Goal: Task Accomplishment & Management: Use online tool/utility

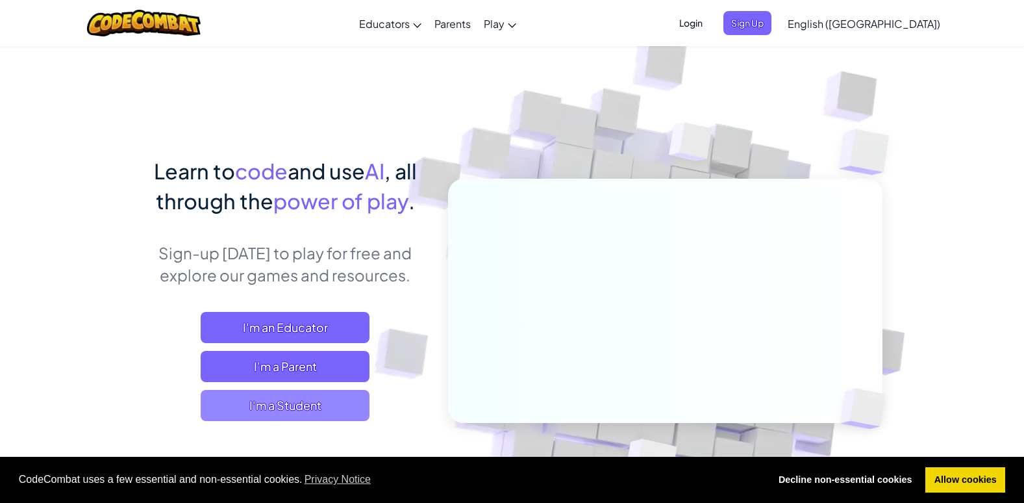
click at [303, 401] on span "I'm a Student" at bounding box center [285, 405] width 169 height 31
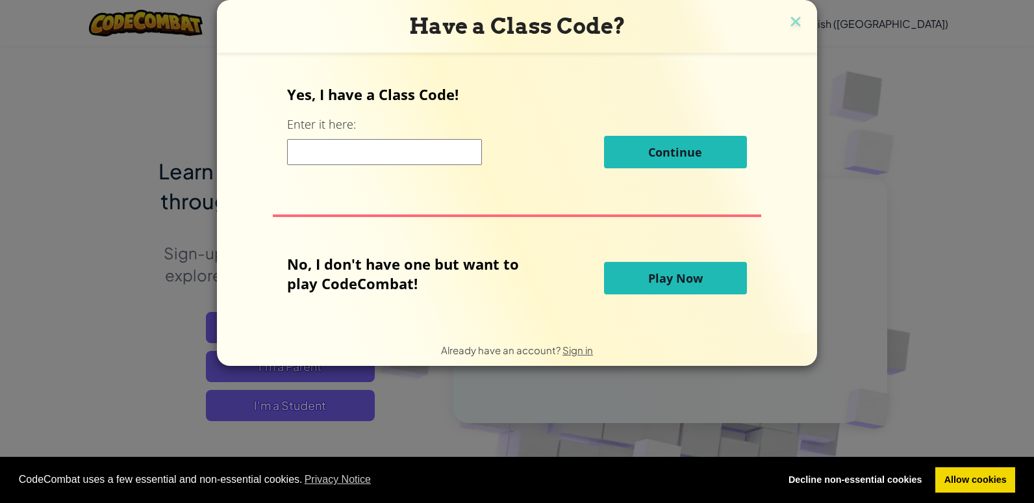
click at [401, 157] on input at bounding box center [384, 152] width 195 height 26
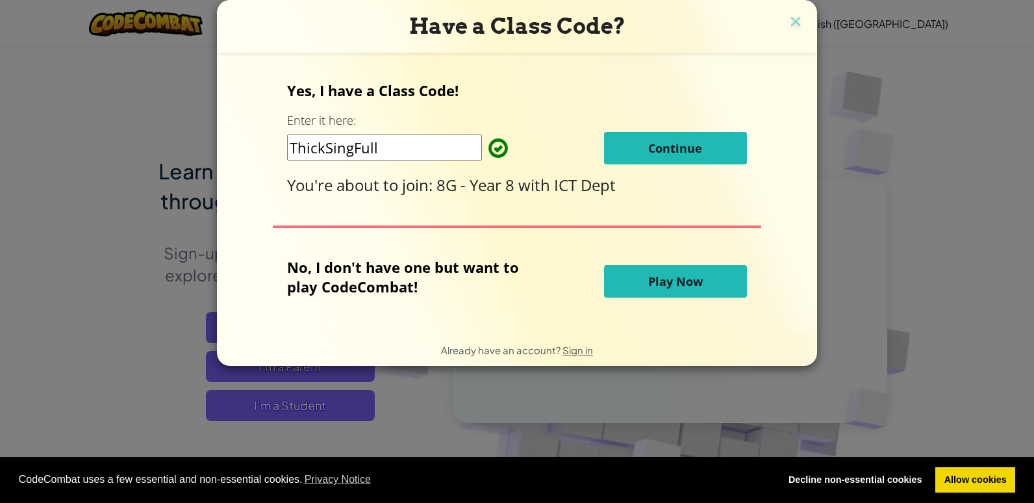
type input "ThickSingFull"
click at [683, 153] on span "Continue" at bounding box center [675, 148] width 54 height 16
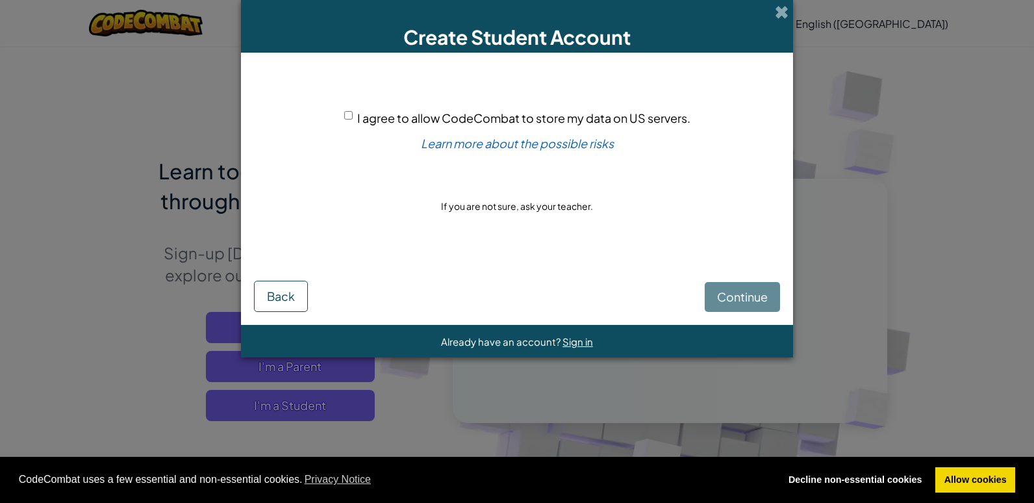
click at [740, 297] on div "Continue Back" at bounding box center [517, 284] width 526 height 55
click at [346, 110] on div "I agree to allow CodeCombat to store my data on US servers." at bounding box center [517, 117] width 346 height 19
click at [347, 118] on input "I agree to allow CodeCombat to store my data on US servers." at bounding box center [348, 115] width 8 height 8
checkbox input "true"
click at [736, 305] on button "Continue" at bounding box center [742, 297] width 75 height 30
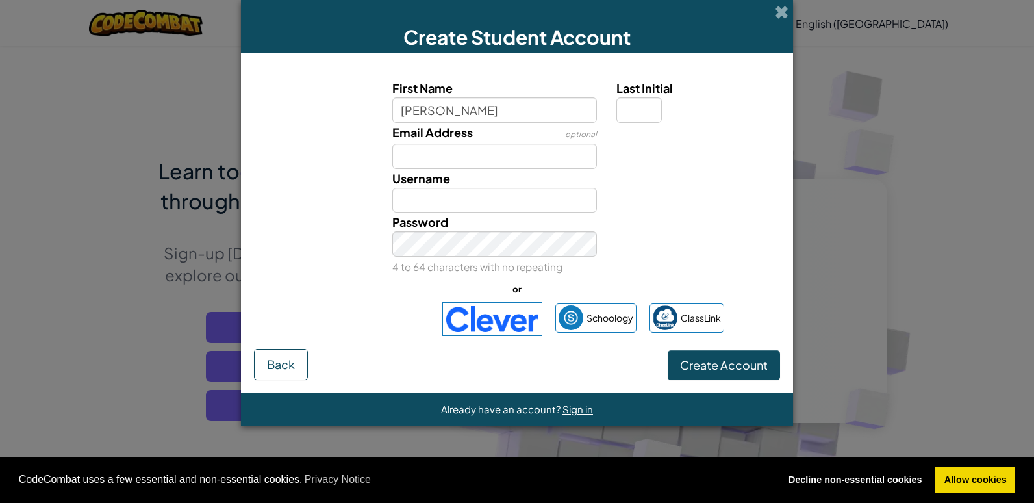
type input "Phoebe"
click at [493, 156] on input "Email Address" at bounding box center [494, 156] width 205 height 25
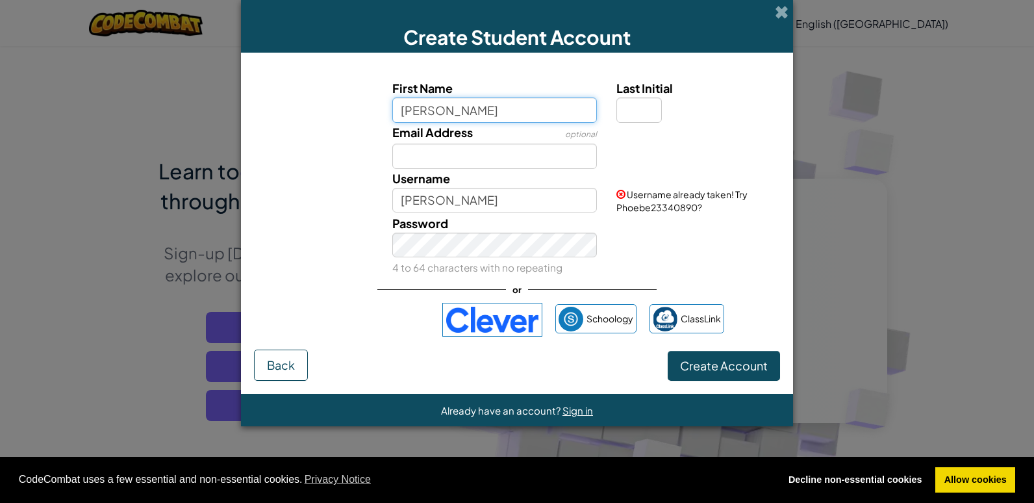
click at [507, 105] on input "Phoebe" at bounding box center [494, 109] width 205 height 25
type input "Phoebe"
click at [640, 109] on input "Last Initial" at bounding box center [638, 109] width 45 height 25
type input "C"
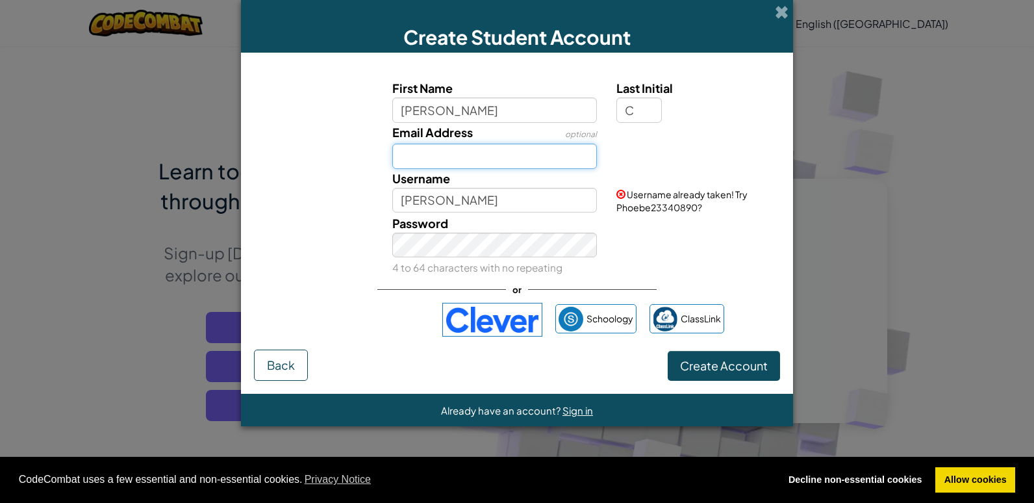
type input "PhoebeC"
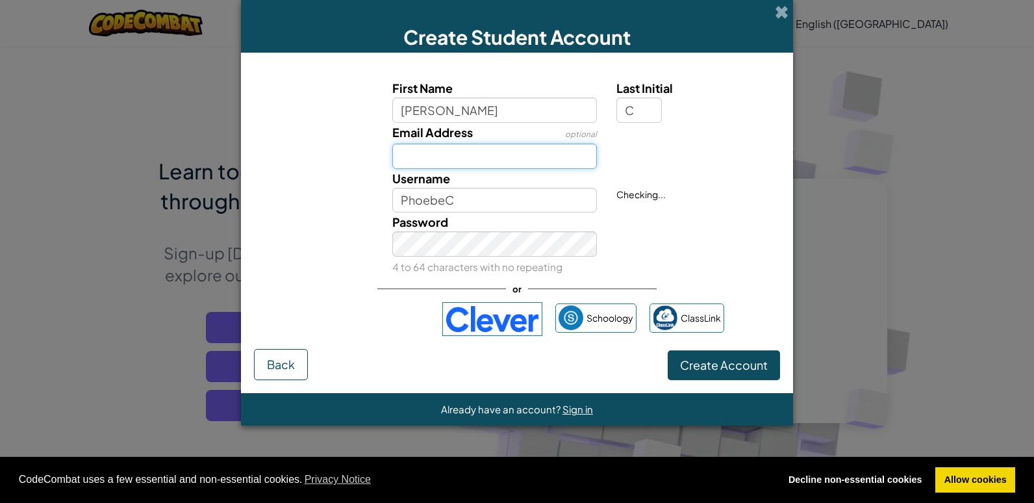
click at [477, 160] on input "Email Address" at bounding box center [494, 156] width 205 height 25
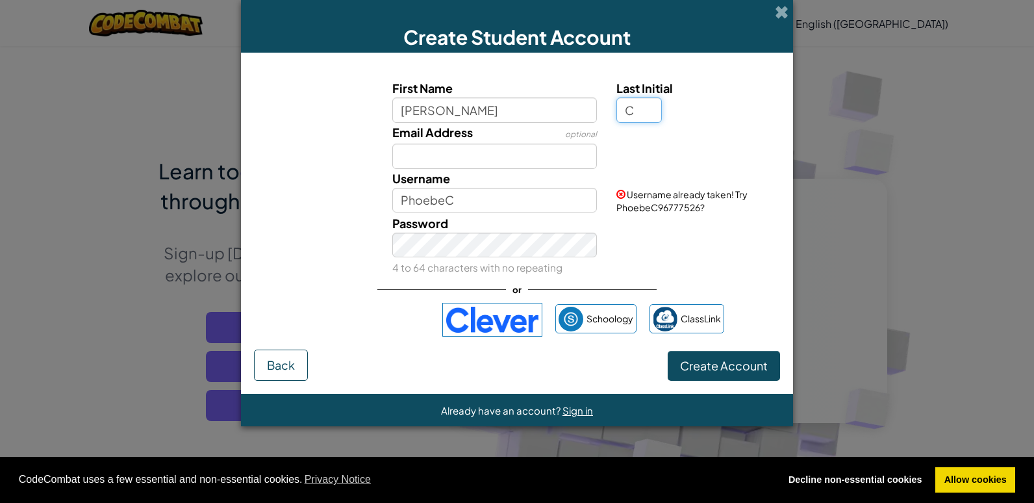
click at [631, 114] on input "C" at bounding box center [638, 109] width 45 height 25
click at [668, 351] on button "Create Account" at bounding box center [724, 366] width 112 height 30
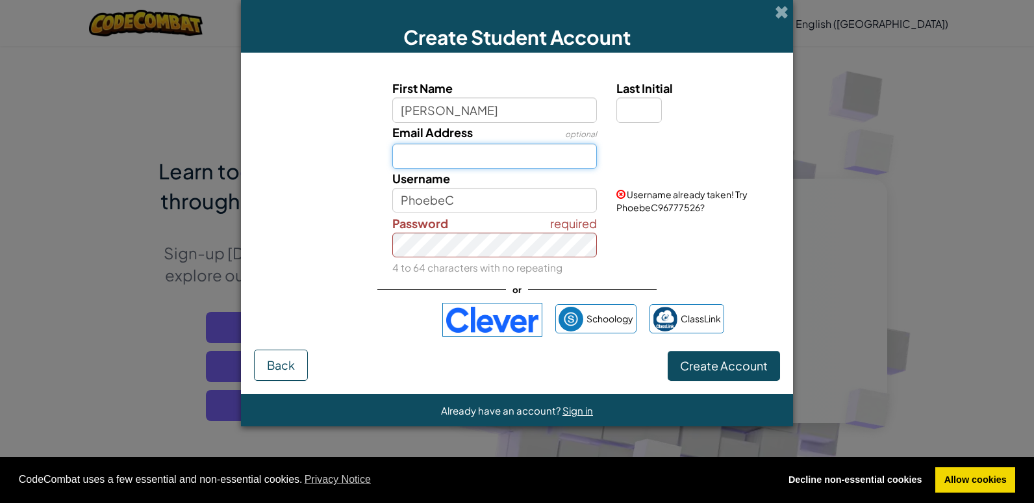
type input "Phoebe"
click at [484, 152] on input "Email Address" at bounding box center [494, 156] width 205 height 25
type input "PC9629@Brooksbank.tlt.school"
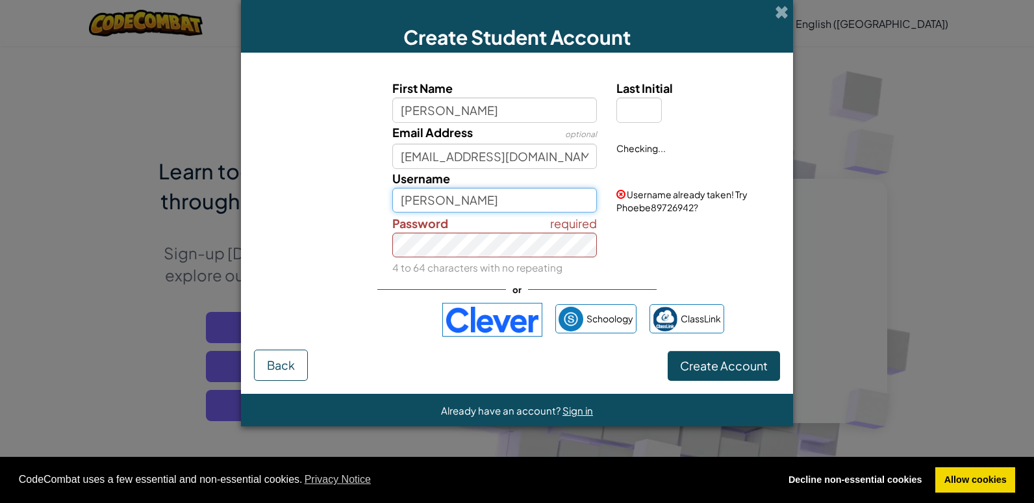
click at [464, 203] on input "Phoebe" at bounding box center [494, 200] width 205 height 25
type input "PhoebeC"
type input "C"
click at [662, 205] on span "Username already taken! Try PhoebeC89540440?" at bounding box center [681, 200] width 131 height 25
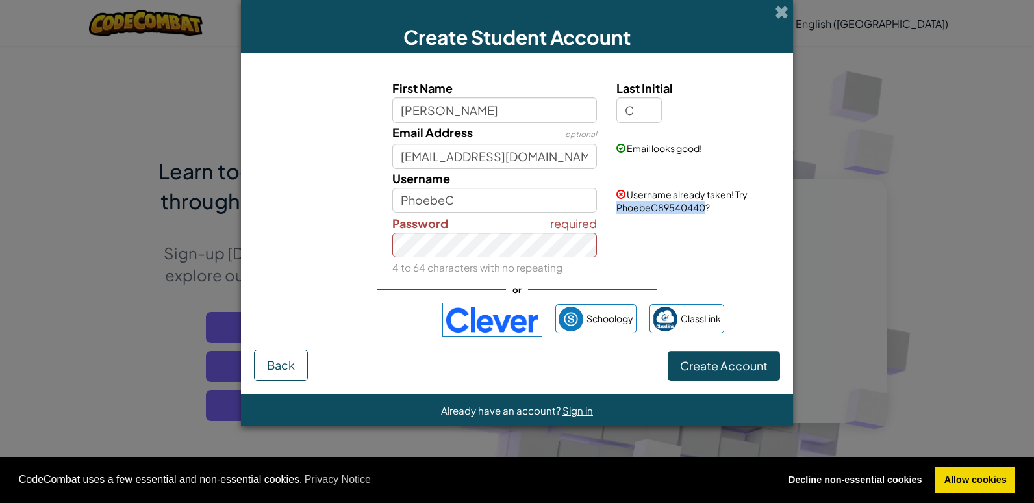
drag, startPoint x: 706, startPoint y: 207, endPoint x: 613, endPoint y: 207, distance: 92.9
click at [613, 207] on div "Username already taken! Try PhoebeC89540440?" at bounding box center [697, 191] width 180 height 45
drag, startPoint x: 639, startPoint y: 199, endPoint x: 713, endPoint y: 163, distance: 81.9
click at [713, 163] on div "Email Address optional PC9629@Brooksbank.tlt.school Email looks good!" at bounding box center [516, 146] width 539 height 46
click at [528, 192] on input "PhoebeC" at bounding box center [494, 200] width 205 height 25
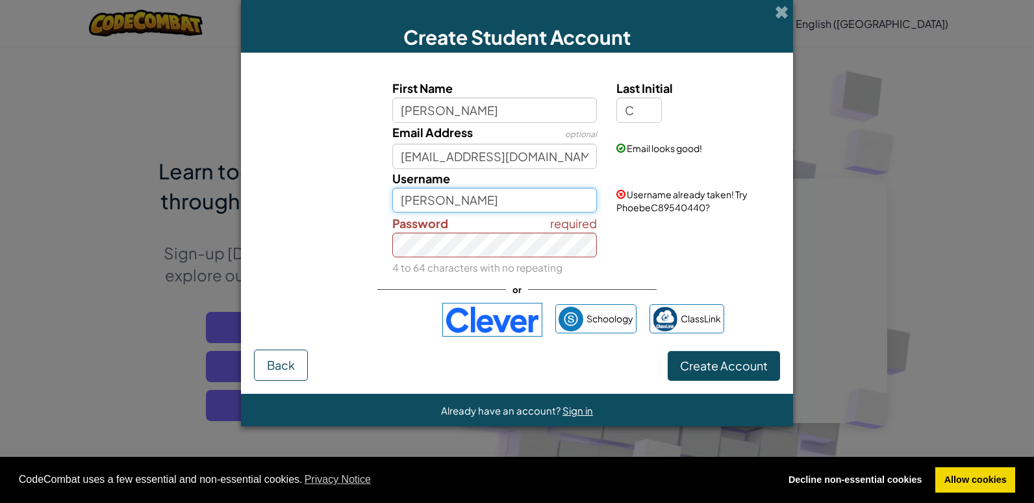
click at [668, 351] on button "Create Account" at bounding box center [724, 366] width 112 height 30
click at [486, 194] on input "PhoebeC" at bounding box center [494, 200] width 205 height 25
type input "PhoebeC1300051"
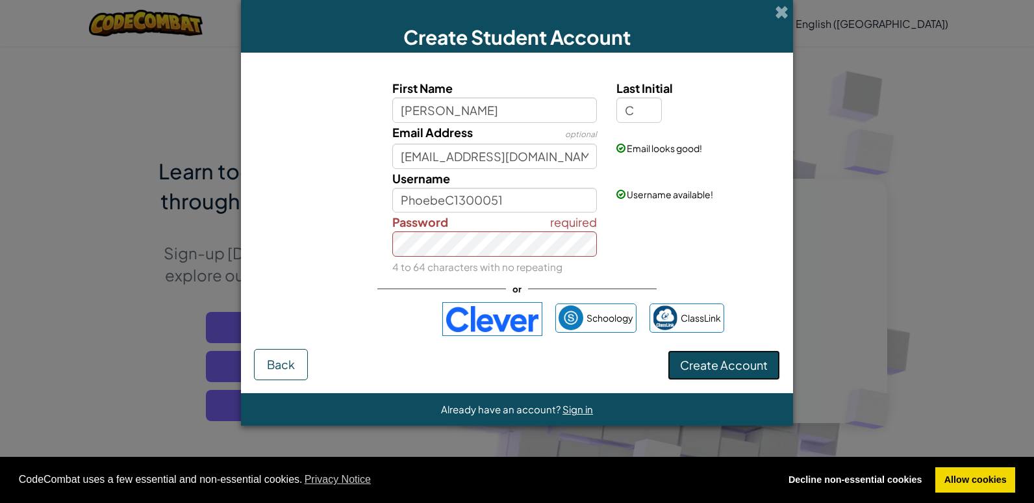
click at [721, 361] on span "Create Account" at bounding box center [724, 364] width 88 height 15
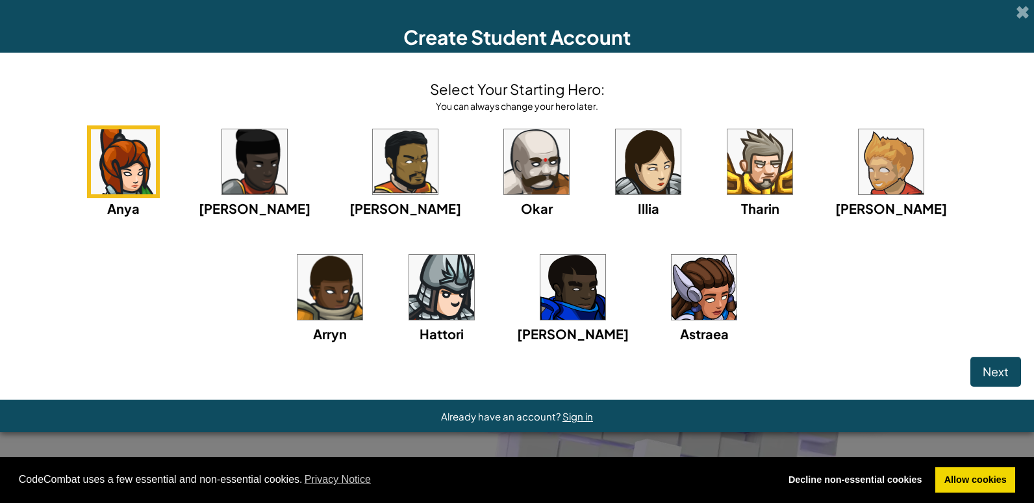
click at [672, 286] on img at bounding box center [704, 287] width 65 height 65
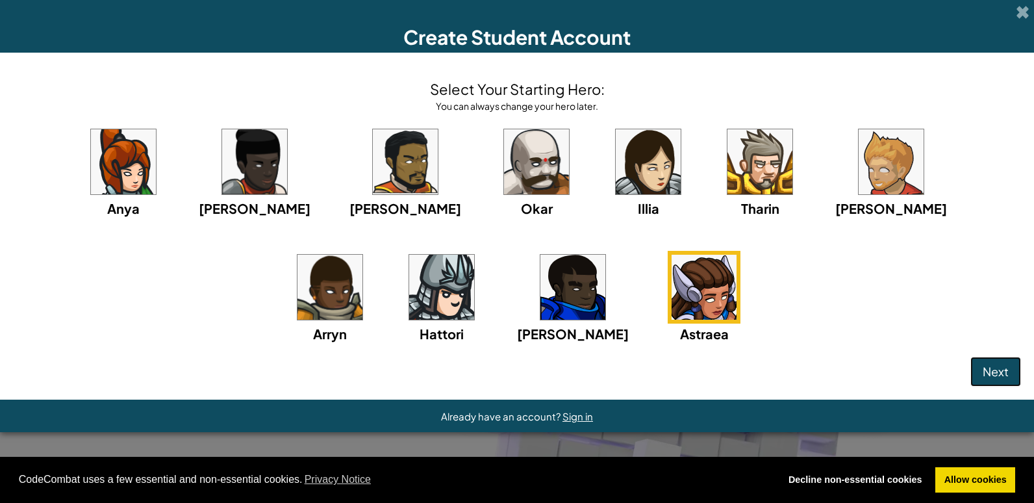
click at [1009, 375] on button "Next" at bounding box center [995, 372] width 51 height 30
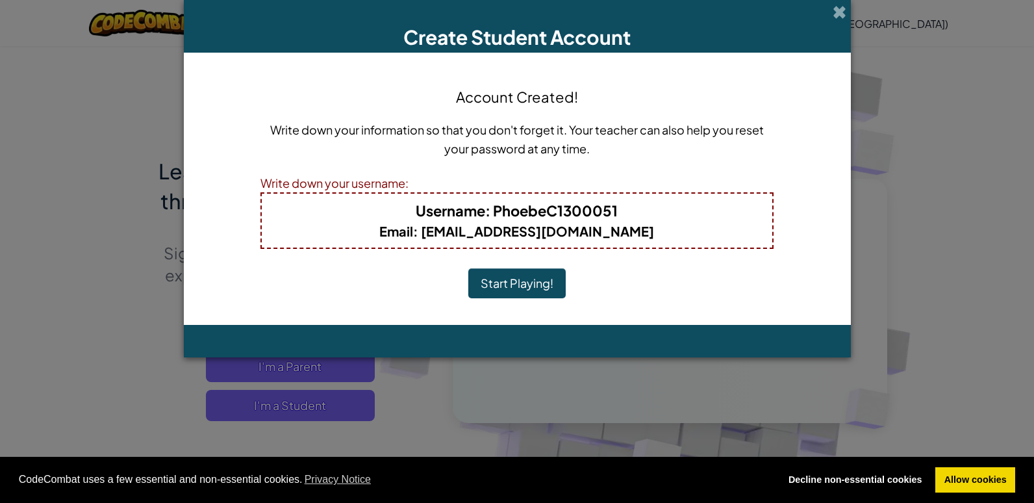
click at [491, 276] on button "Start Playing!" at bounding box center [516, 283] width 97 height 30
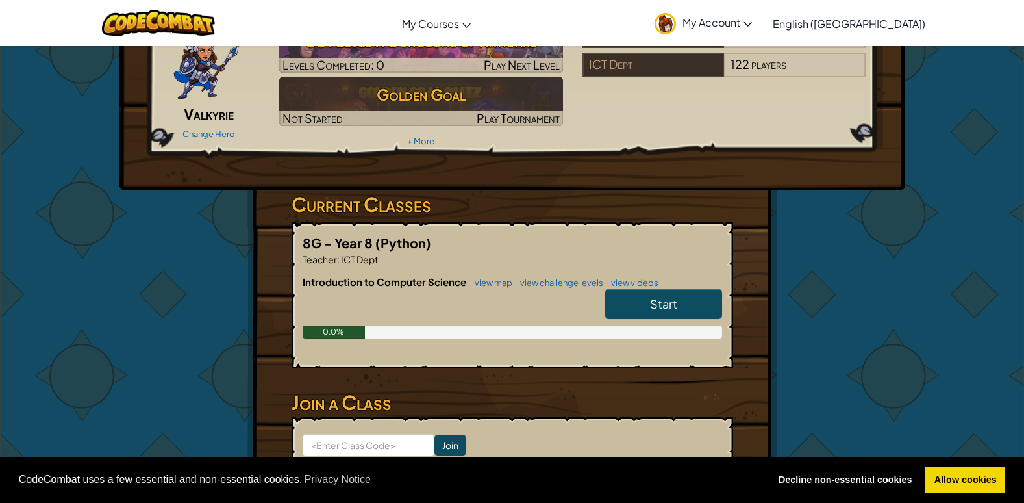
scroll to position [79, 0]
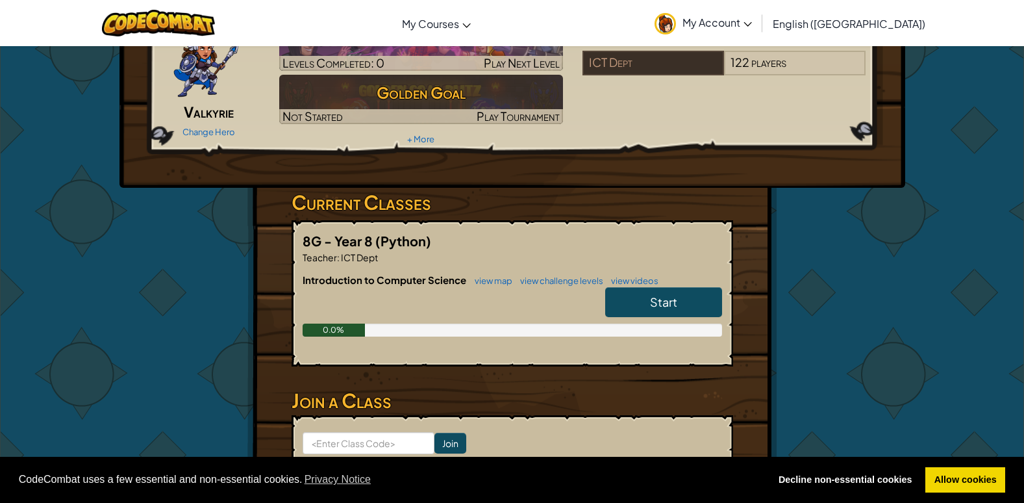
click at [844, 210] on div "Hero : Astraea Valkyrie Change Hero Player : [PERSON_NAME] C CS1 Level 1: Dunge…" at bounding box center [512, 262] width 760 height 588
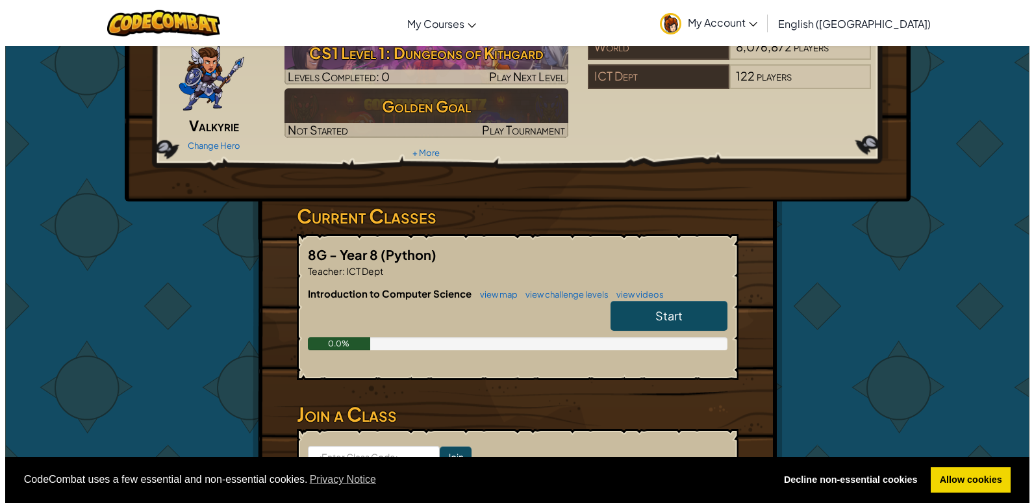
scroll to position [0, 0]
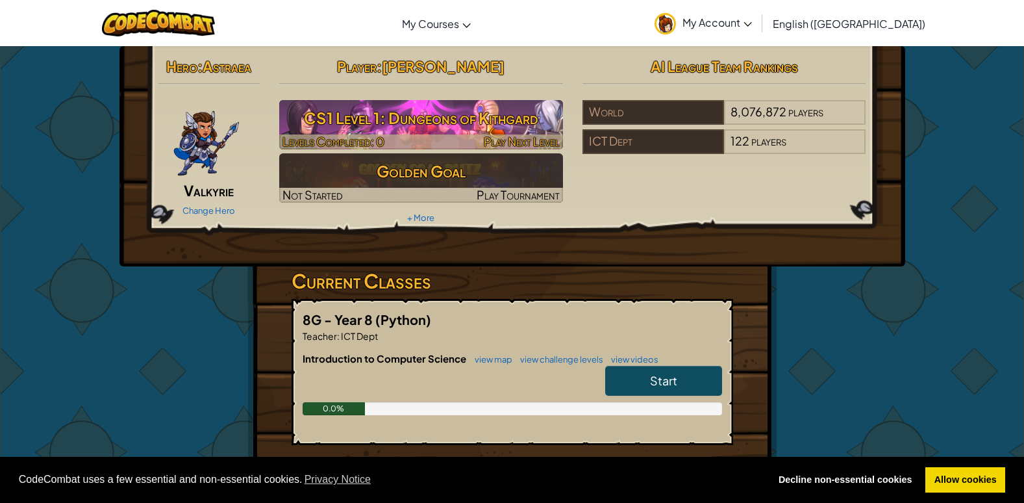
click at [368, 118] on h3 "CS1 Level 1: Dungeons of Kithgard" at bounding box center [421, 117] width 284 height 29
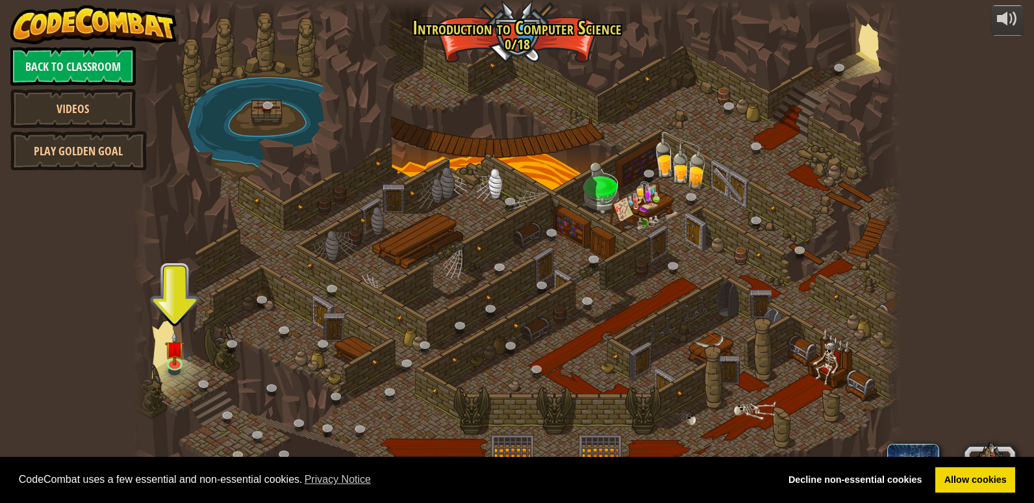
click at [173, 373] on div at bounding box center [174, 370] width 12 height 9
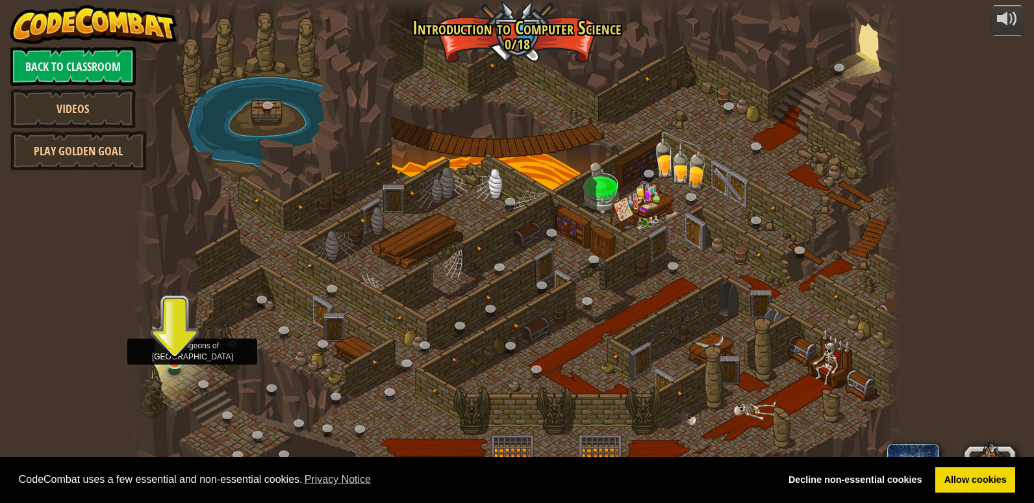
click at [180, 347] on img at bounding box center [174, 340] width 19 height 45
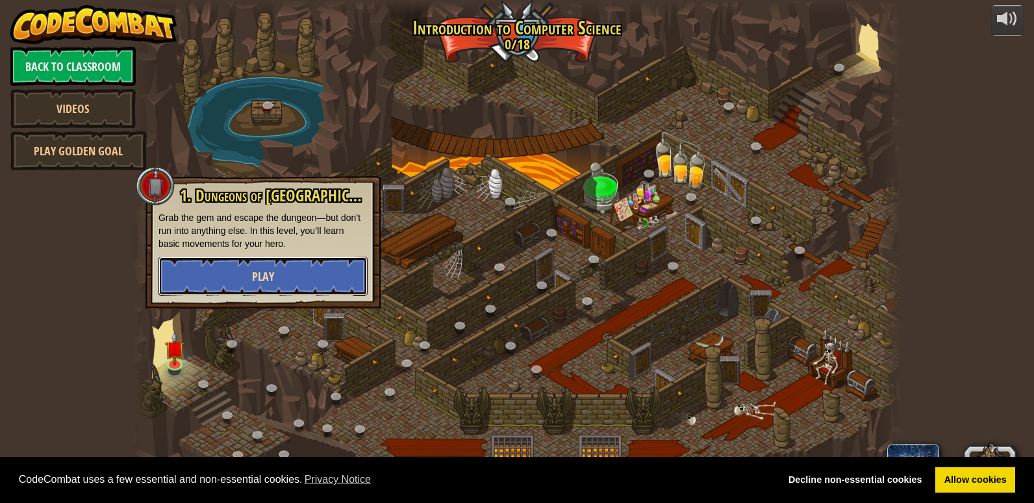
click at [258, 267] on button "Play" at bounding box center [262, 276] width 209 height 39
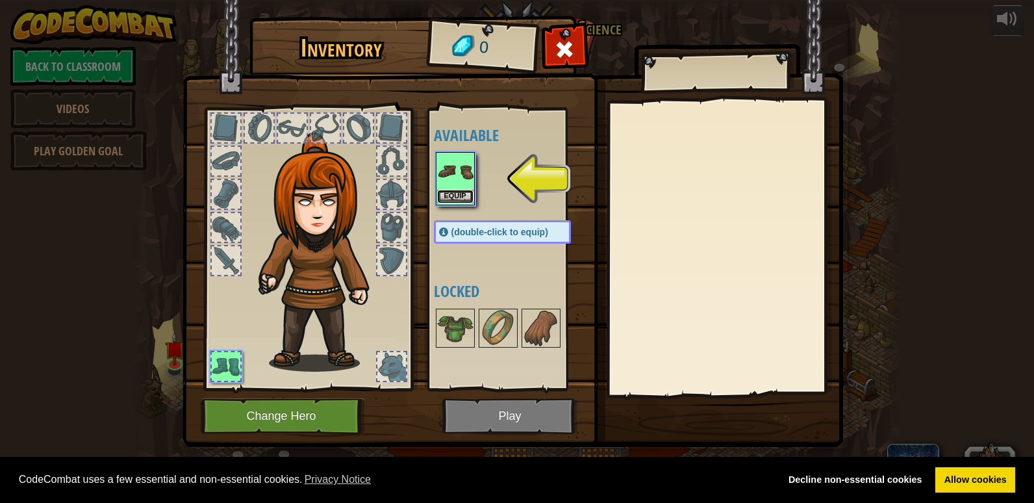
click at [452, 194] on button "Equip" at bounding box center [455, 197] width 36 height 14
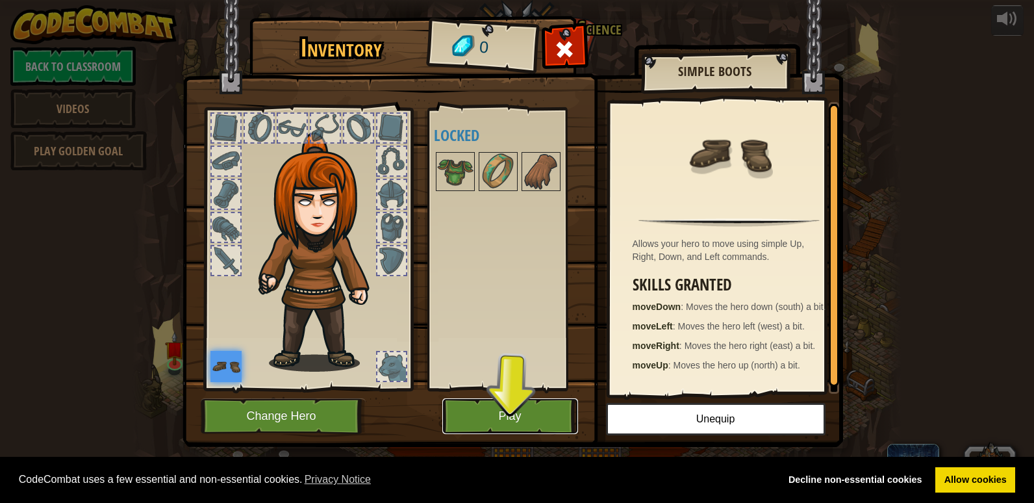
click at [458, 417] on button "Play" at bounding box center [510, 416] width 136 height 36
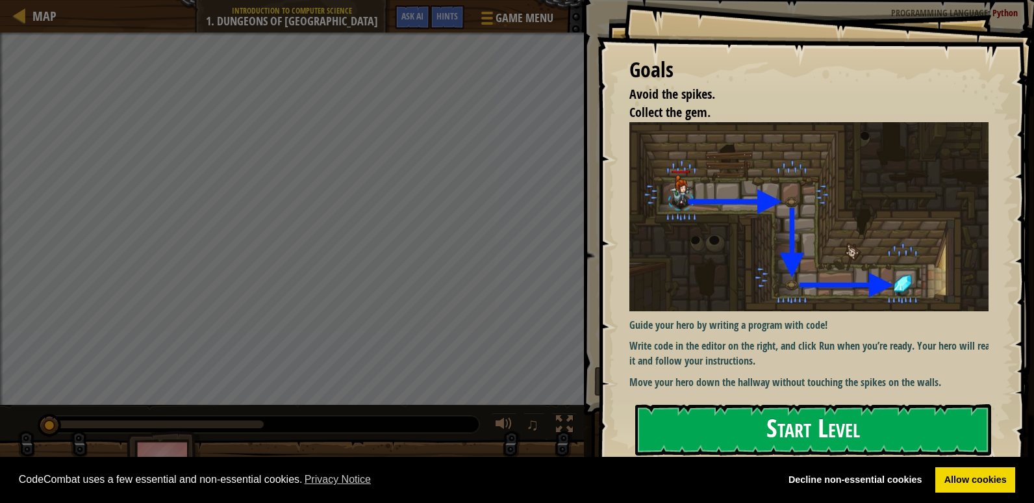
click at [718, 425] on button "Start Level" at bounding box center [813, 429] width 356 height 51
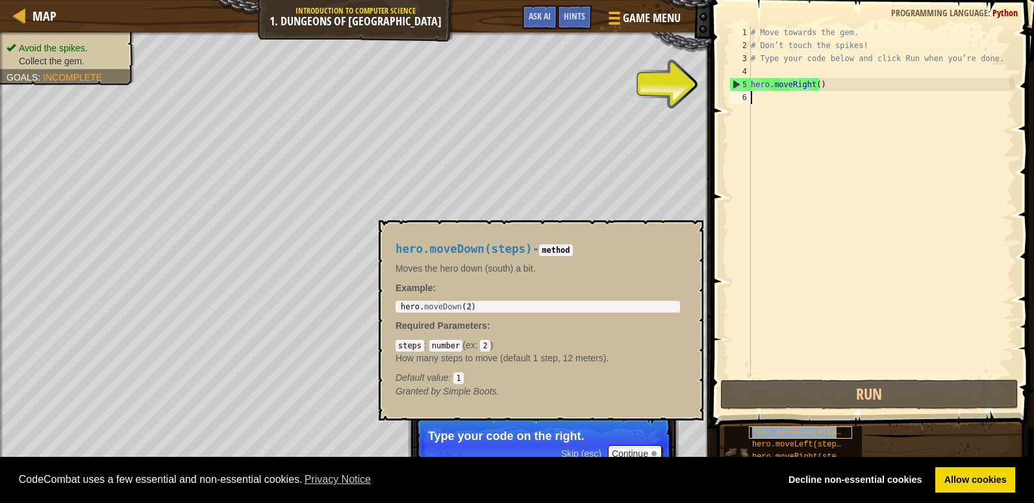
click at [831, 435] on span "hero.moveDown(steps)" at bounding box center [799, 431] width 94 height 9
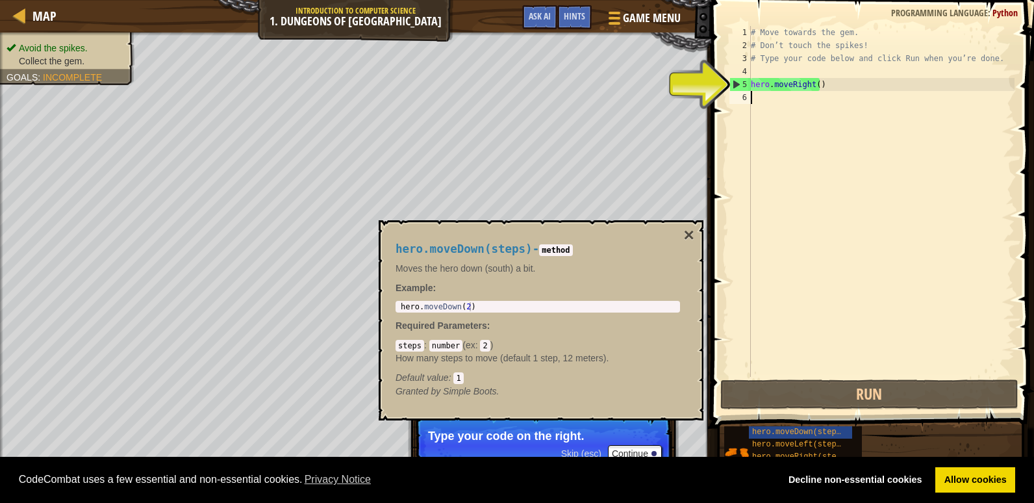
click at [756, 86] on div "# Move towards the gem. # Don’t touch the spikes! # Type your code below and cl…" at bounding box center [881, 214] width 266 height 377
click at [735, 86] on div "5" at bounding box center [740, 84] width 21 height 13
click at [736, 85] on div "5" at bounding box center [740, 84] width 21 height 13
click at [744, 80] on div "5" at bounding box center [740, 84] width 21 height 13
type textarea "hero.moveRight()"
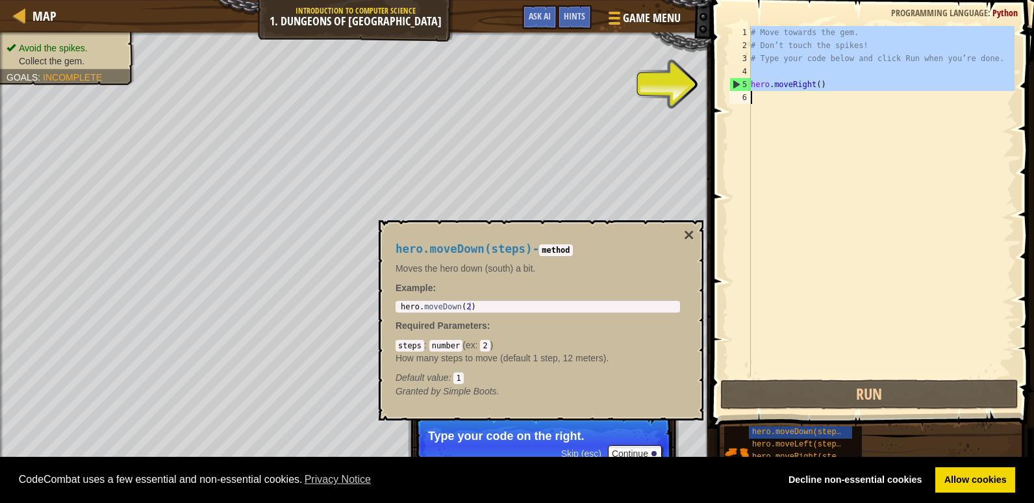
click at [744, 80] on div "5" at bounding box center [740, 84] width 21 height 13
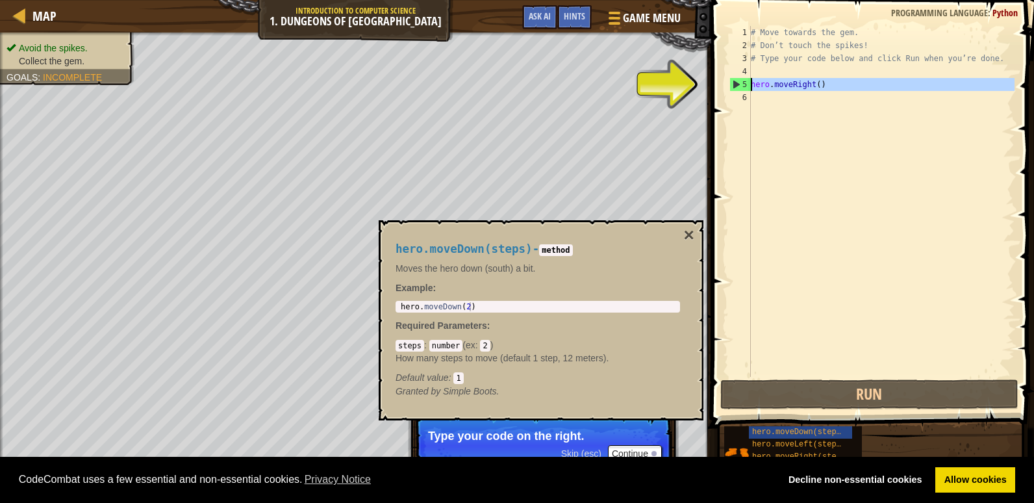
click at [744, 80] on div "5" at bounding box center [740, 84] width 21 height 13
click at [733, 81] on div "5" at bounding box center [740, 84] width 21 height 13
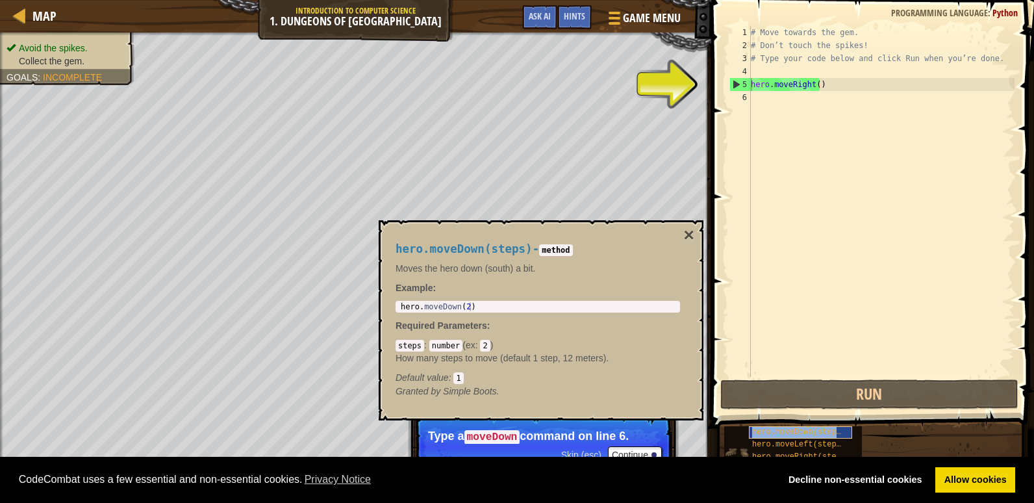
click at [787, 433] on span "hero.moveDown(steps)" at bounding box center [799, 431] width 94 height 9
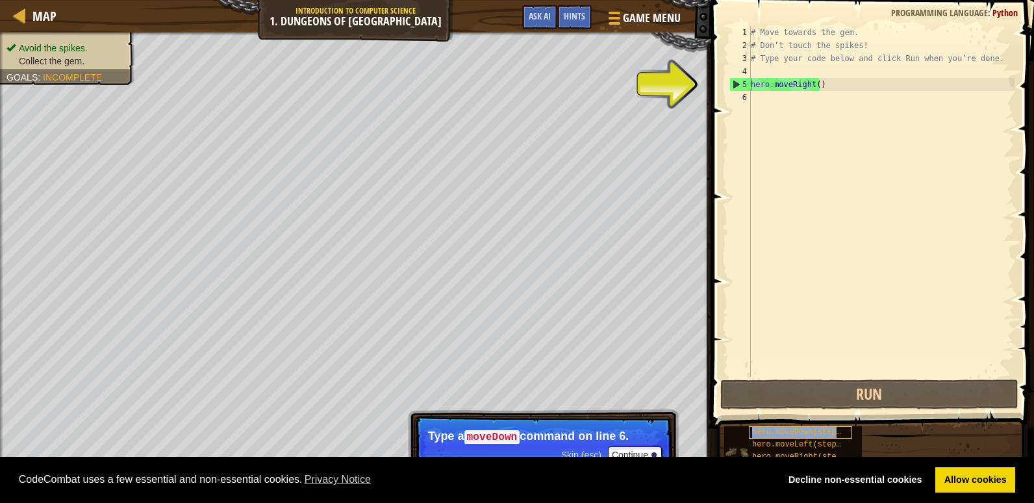
click at [787, 433] on span "hero.moveDown(steps)" at bounding box center [799, 431] width 94 height 9
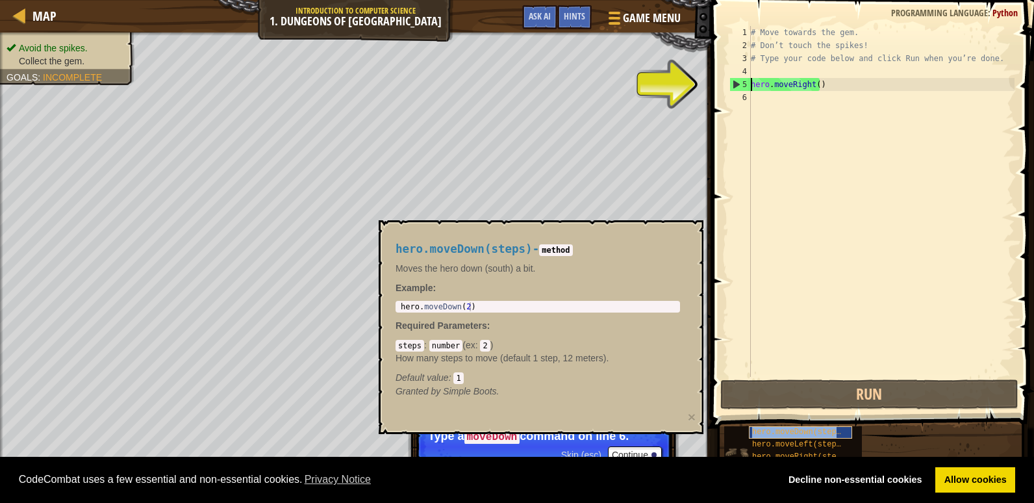
click at [787, 433] on span "hero.moveDown(steps)" at bounding box center [799, 431] width 94 height 9
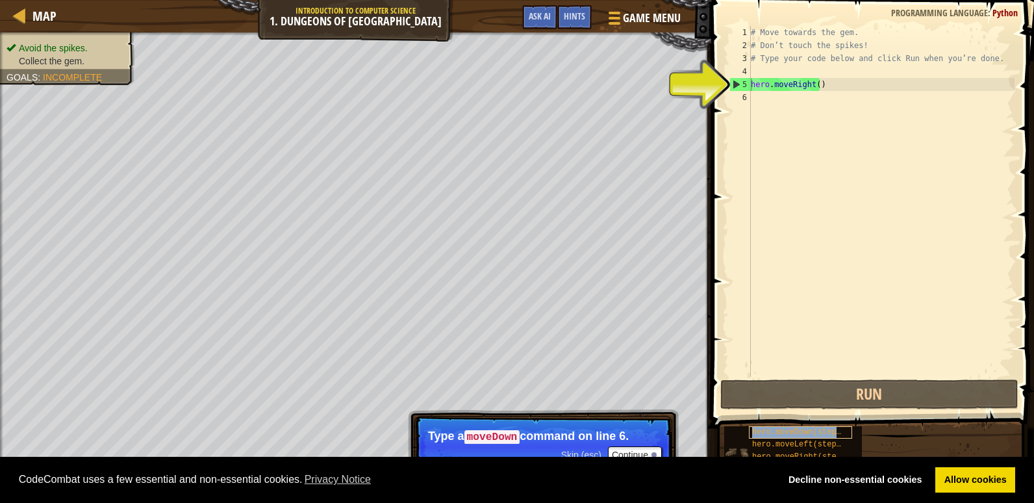
click at [787, 433] on span "hero.moveDown(steps)" at bounding box center [799, 431] width 94 height 9
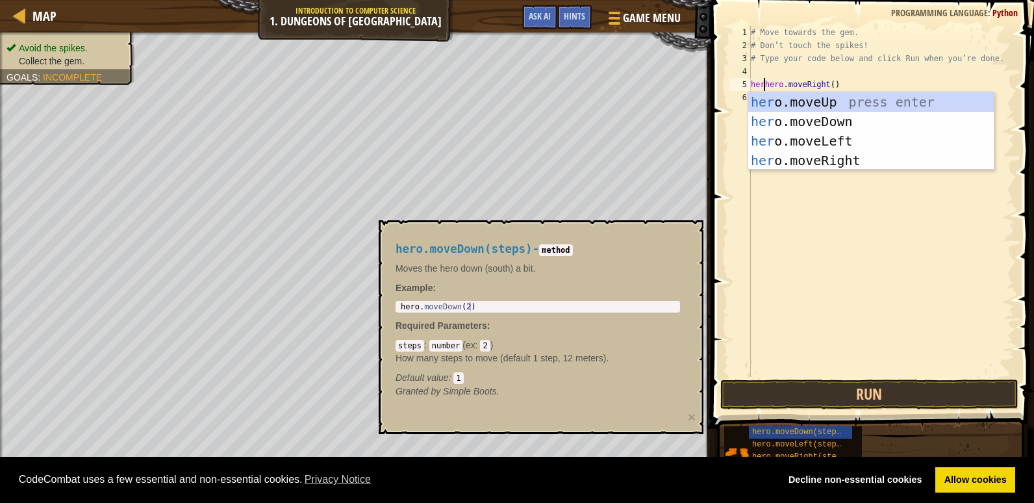
scroll to position [6, 1]
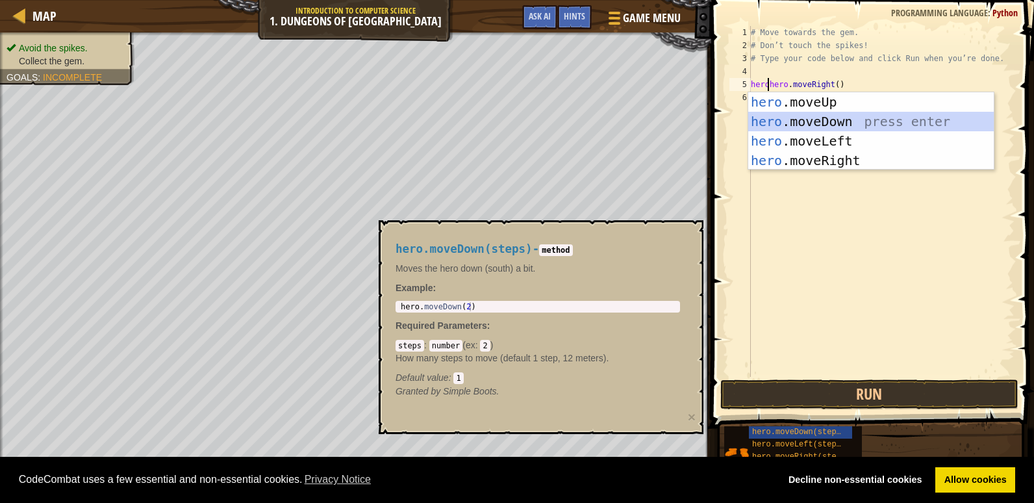
click at [770, 120] on div "hero .moveUp press enter hero .moveDown press enter hero .moveLeft press enter …" at bounding box center [871, 150] width 246 height 117
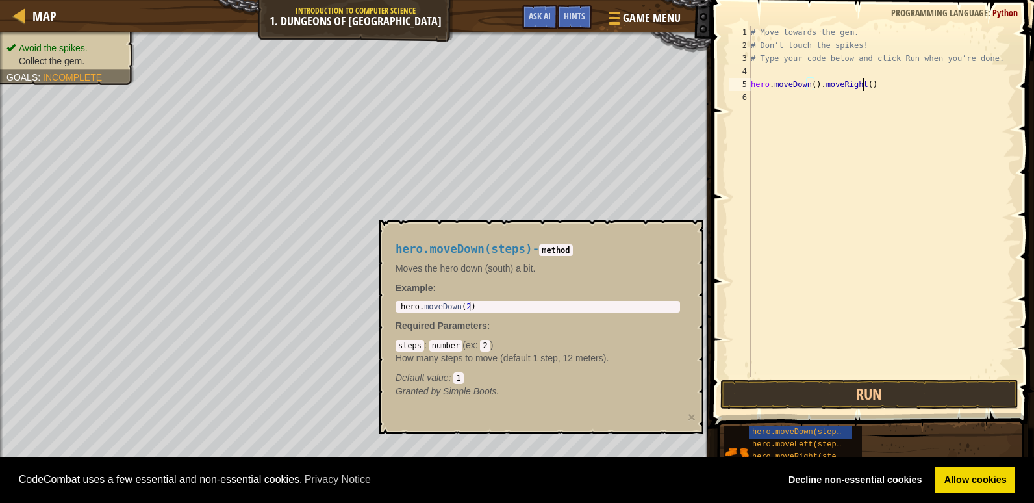
click at [864, 81] on div "# Move towards the gem. # Don’t touch the spikes! # Type your code below and cl…" at bounding box center [881, 214] width 266 height 377
click at [871, 86] on div "# Move towards the gem. # Don’t touch the spikes! # Type your code below and cl…" at bounding box center [881, 214] width 266 height 377
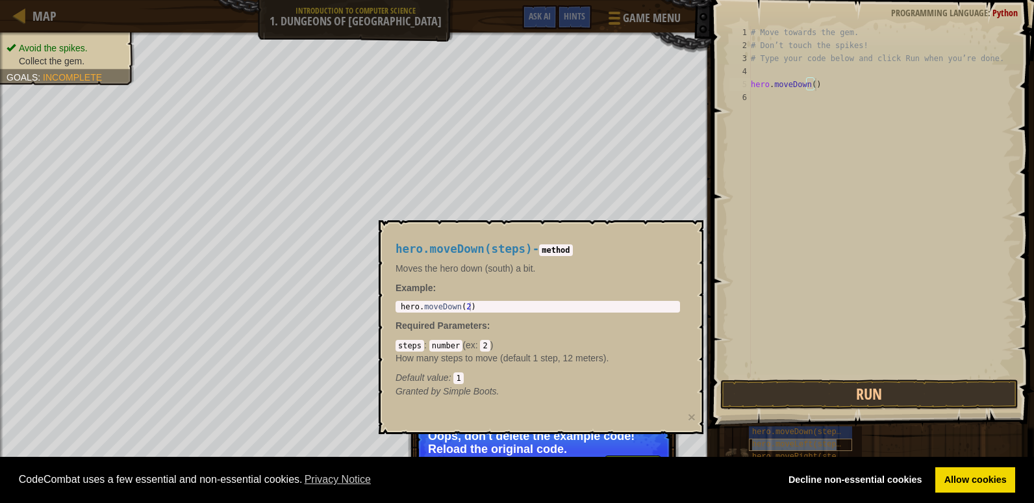
click at [768, 441] on span "hero.moveLeft(steps)" at bounding box center [799, 444] width 94 height 9
click at [656, 414] on div "hero.moveLeft(steps) - method Moves the hero left (west) a bit. Example : 1 her…" at bounding box center [541, 327] width 325 height 214
click at [779, 457] on div "CodeCombat uses a few essential and non-essential cookies. Privacy Notice Decli…" at bounding box center [517, 480] width 1034 height 47
click at [772, 449] on div "hero.moveLeft(steps)" at bounding box center [800, 444] width 103 height 12
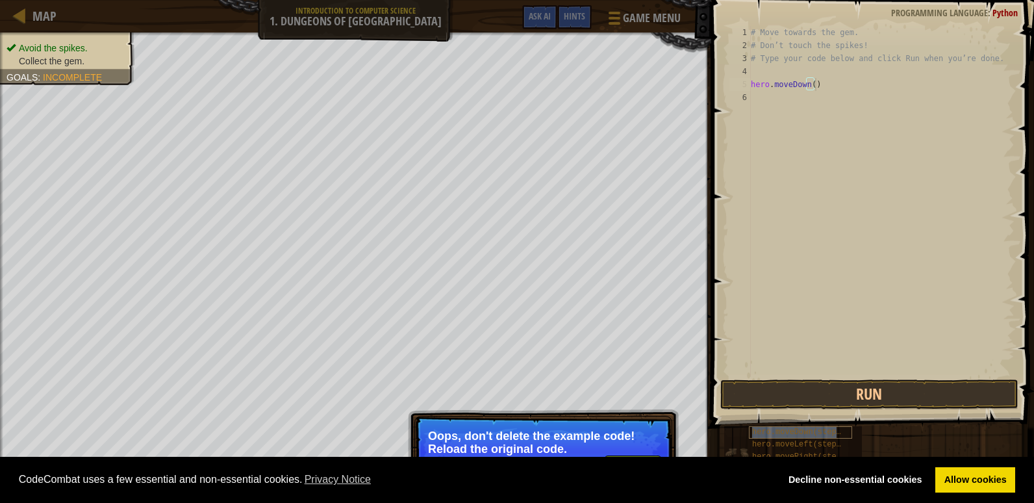
drag, startPoint x: 772, startPoint y: 449, endPoint x: 770, endPoint y: 433, distance: 16.4
click at [770, 433] on span "hero.moveDown(steps)" at bounding box center [799, 431] width 94 height 9
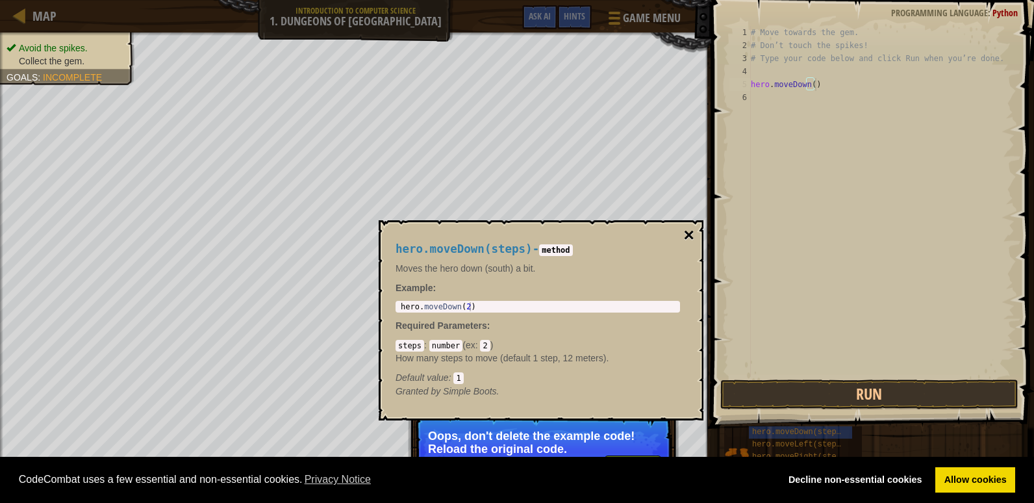
click at [689, 236] on button "×" at bounding box center [689, 235] width 10 height 18
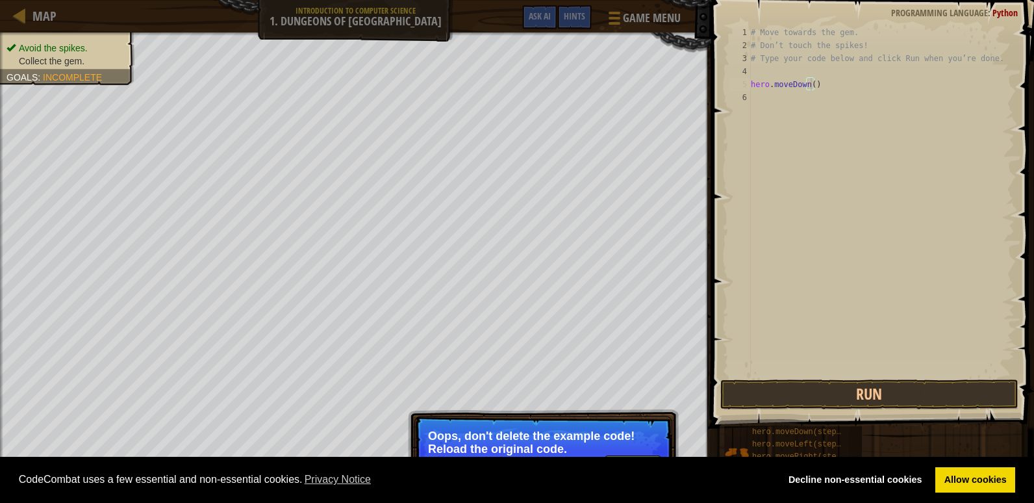
click at [809, 82] on div "# Move towards the gem. # Don’t touch the spikes! # Type your code below and cl…" at bounding box center [881, 214] width 266 height 377
click at [761, 86] on div "# Move towards the gem. # Don’t touch the spikes! # Type your code below and cl…" at bounding box center [881, 214] width 266 height 377
click at [807, 81] on div "# Move towards the gem. # Don’t touch the spikes! # Type your code below and cl…" at bounding box center [881, 214] width 266 height 377
click at [804, 85] on div "# Move towards the gem. # Don’t touch the spikes! # Type your code below and cl…" at bounding box center [881, 214] width 266 height 377
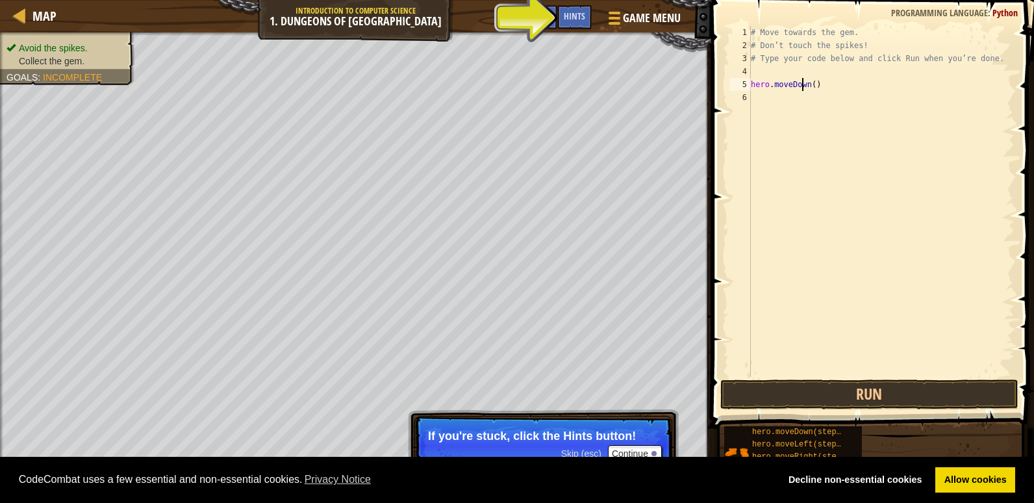
click at [1024, 0] on html "Cookie Policy CodeCombat uses a few essential and non-essential cookies. Privac…" at bounding box center [517, 0] width 1034 height 0
click at [996, 485] on link "Allow cookies" at bounding box center [975, 480] width 80 height 26
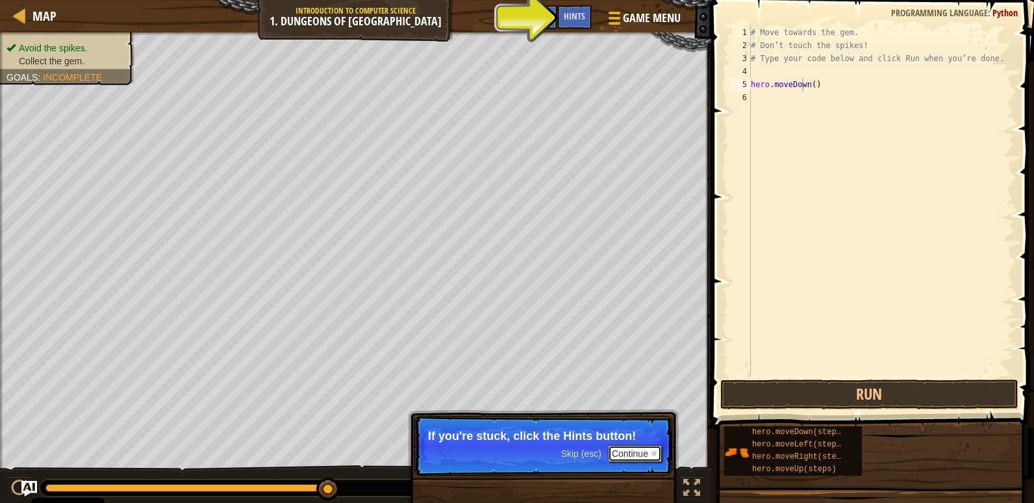
click at [637, 459] on button "Continue" at bounding box center [635, 453] width 54 height 17
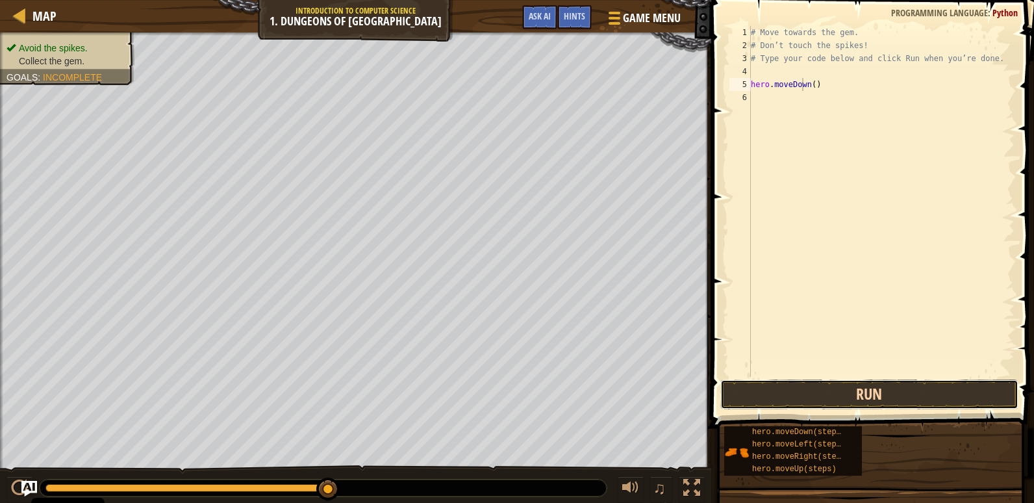
click at [849, 392] on button "Run" at bounding box center [869, 394] width 298 height 30
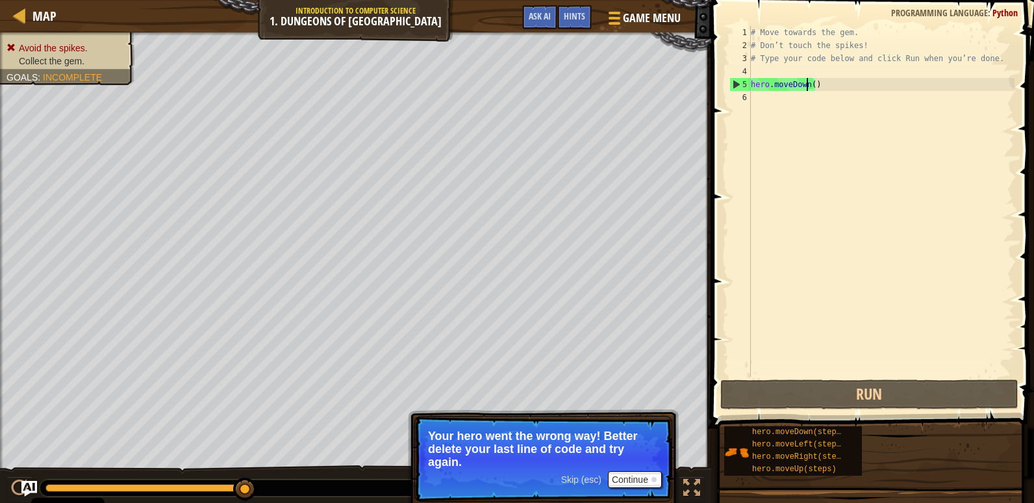
click at [807, 85] on div "# Move towards the gem. # Don’t touch the spikes! # Type your code below and cl…" at bounding box center [881, 214] width 266 height 377
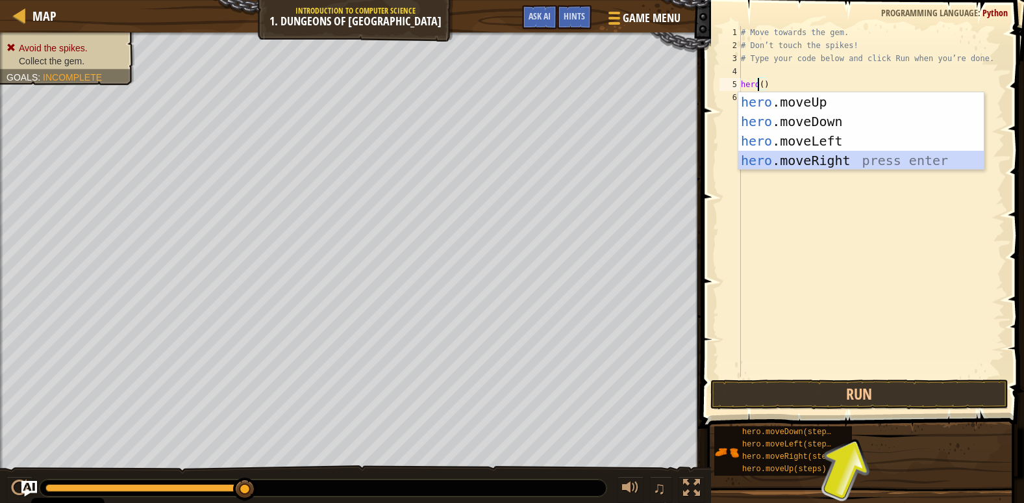
click at [850, 159] on div "hero .moveUp press enter hero .moveDown press enter hero .moveLeft press enter …" at bounding box center [861, 150] width 246 height 117
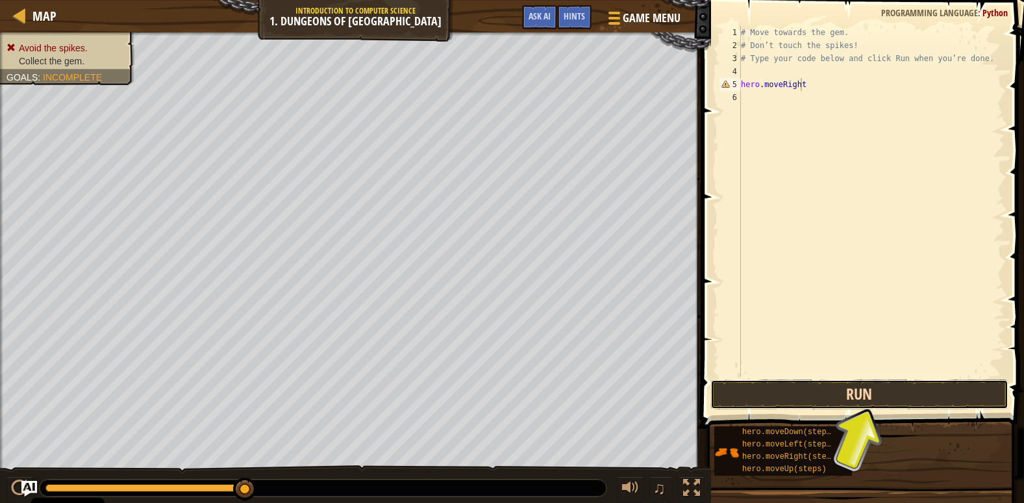
click at [835, 397] on button "Run" at bounding box center [860, 394] width 298 height 30
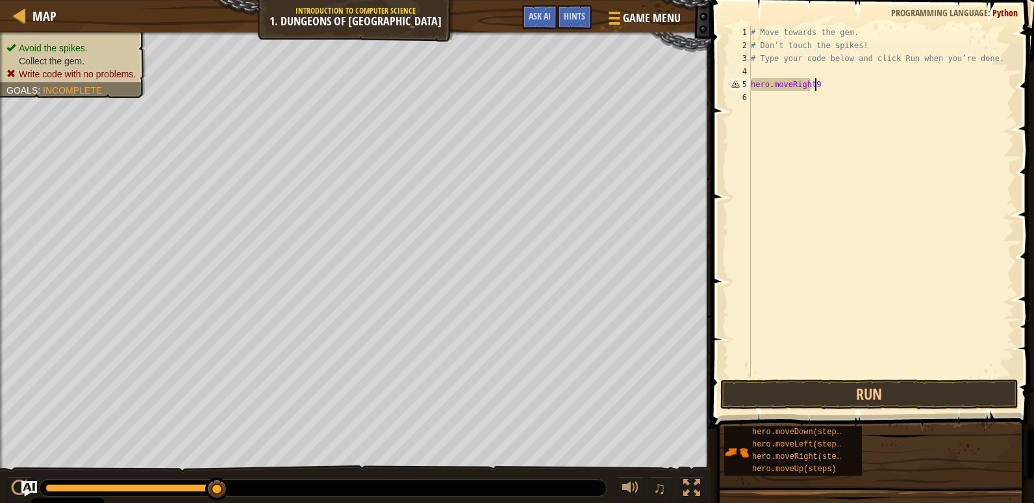
scroll to position [6, 5]
type textarea "hero.moveRight()"
click at [764, 392] on button "Run" at bounding box center [869, 394] width 298 height 30
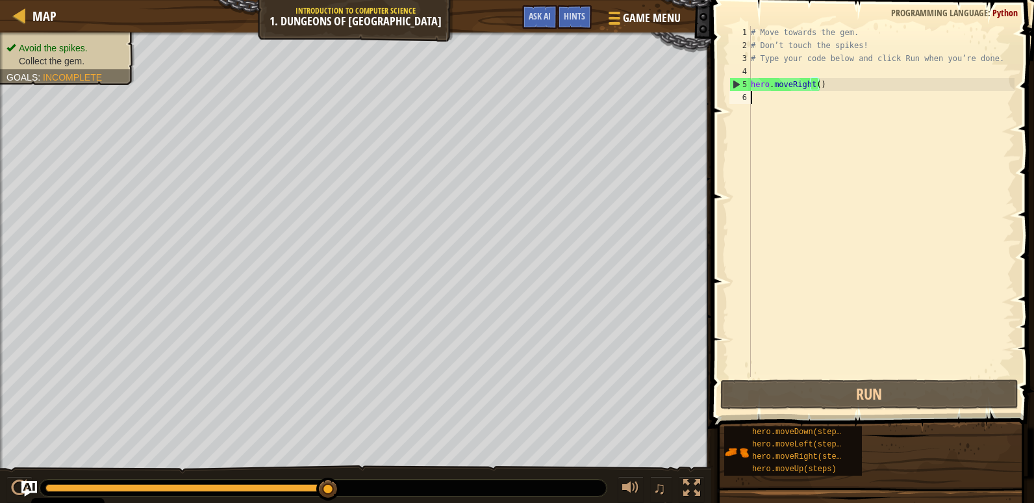
click at [770, 96] on div "# Move towards the gem. # Don’t touch the spikes! # Type your code below and cl…" at bounding box center [881, 214] width 266 height 377
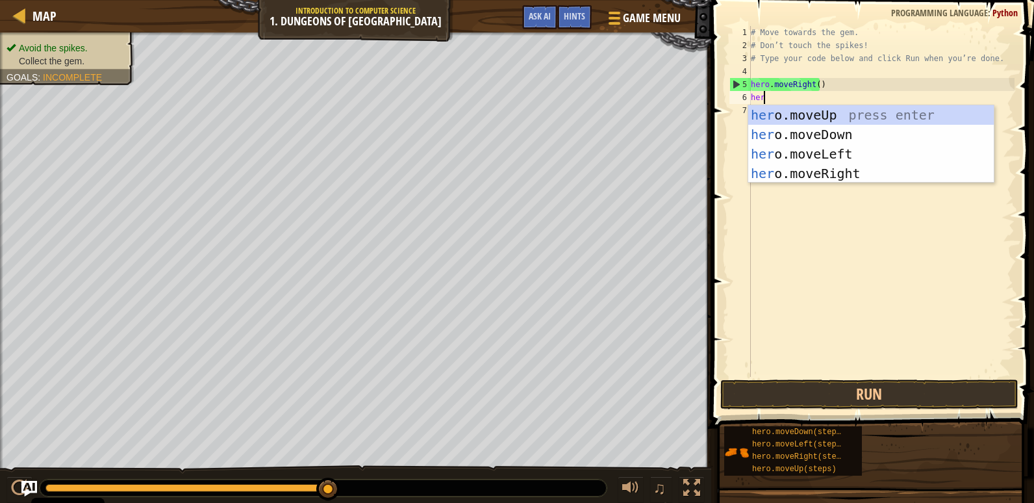
type textarea "hero"
click at [801, 129] on div "hero .moveUp press enter hero .moveDown press enter hero .moveLeft press enter …" at bounding box center [871, 163] width 246 height 117
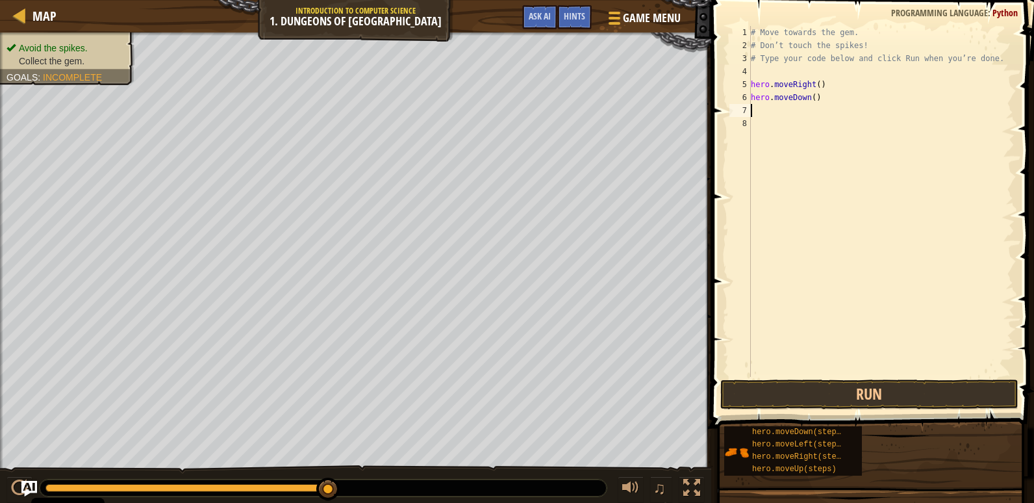
scroll to position [6, 0]
click at [811, 392] on button "Run" at bounding box center [869, 394] width 298 height 30
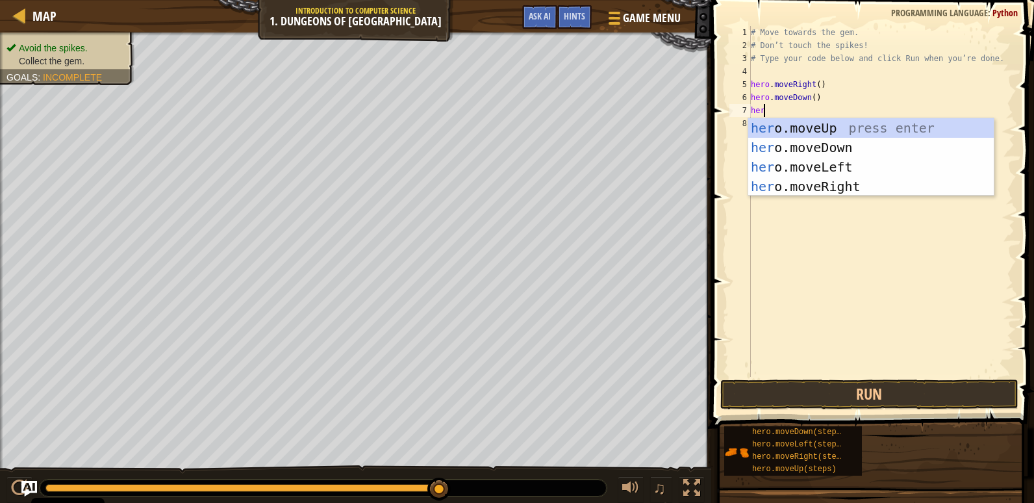
type textarea "hero"
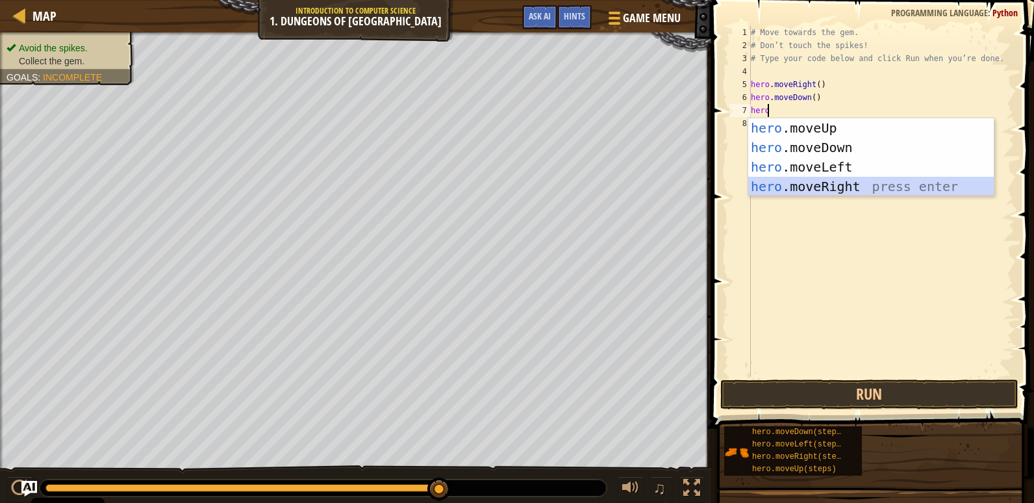
click at [842, 191] on div "hero .moveUp press enter hero .moveDown press enter hero .moveLeft press enter …" at bounding box center [871, 176] width 246 height 117
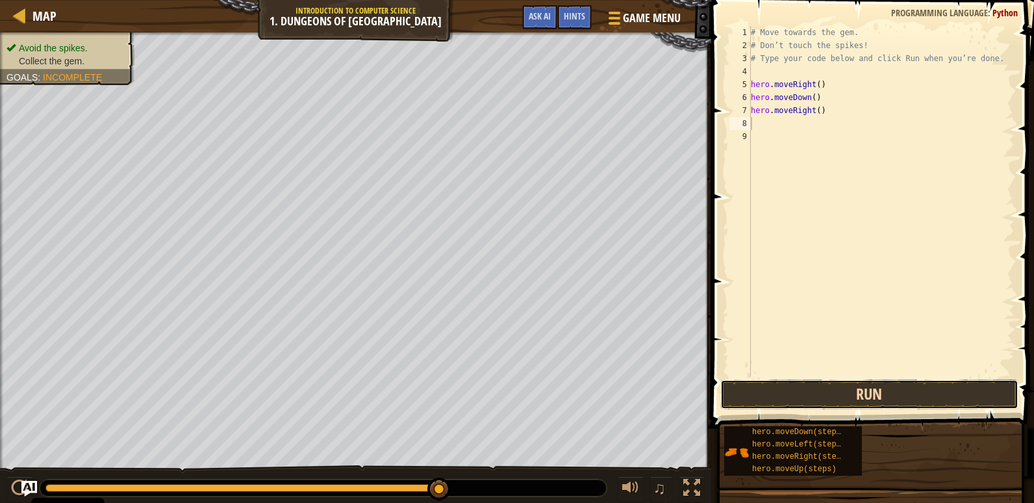
click at [782, 392] on button "Run" at bounding box center [869, 394] width 298 height 30
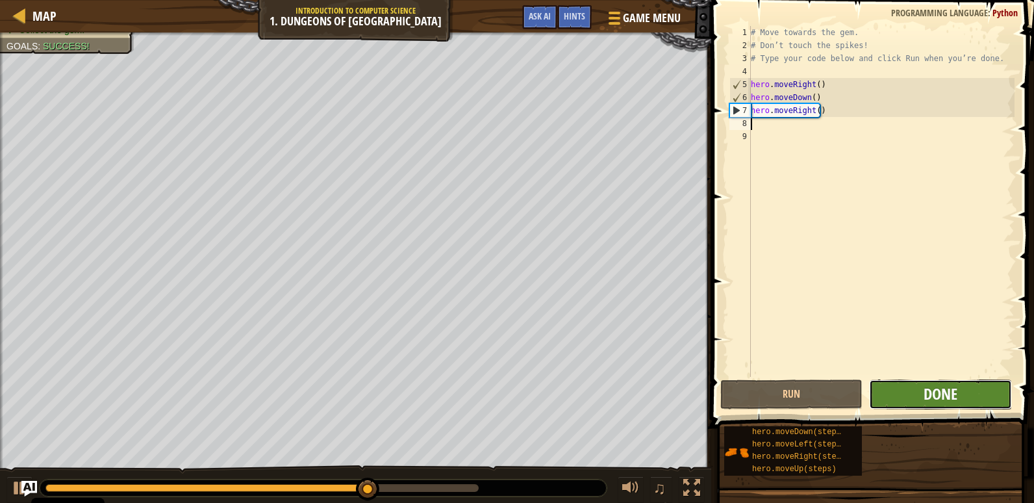
click at [935, 397] on span "Done" at bounding box center [941, 393] width 34 height 21
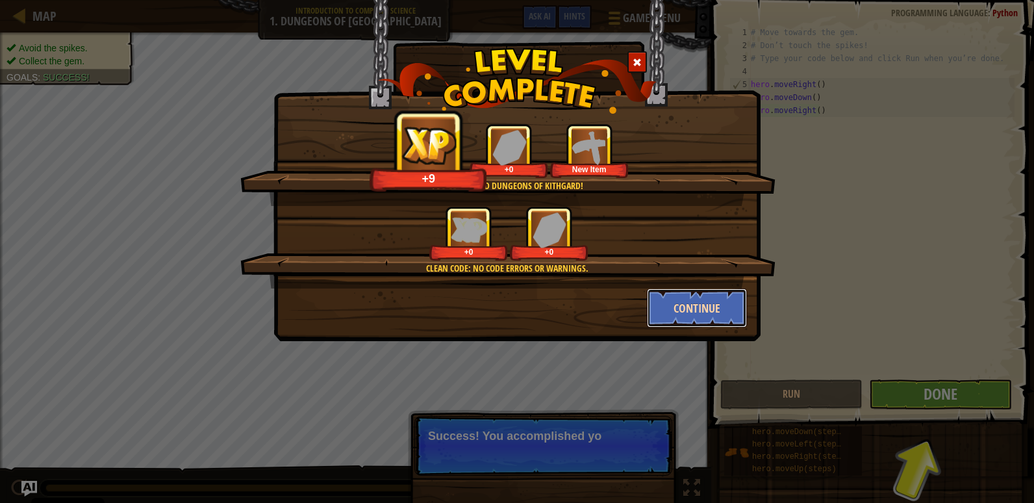
click at [701, 311] on button "Continue" at bounding box center [697, 307] width 101 height 39
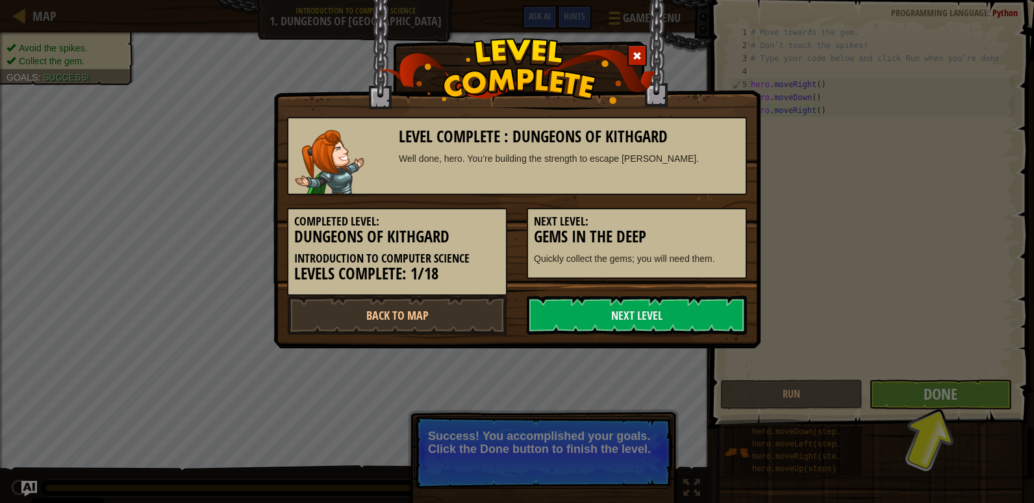
click at [701, 311] on link "Next Level" at bounding box center [637, 315] width 220 height 39
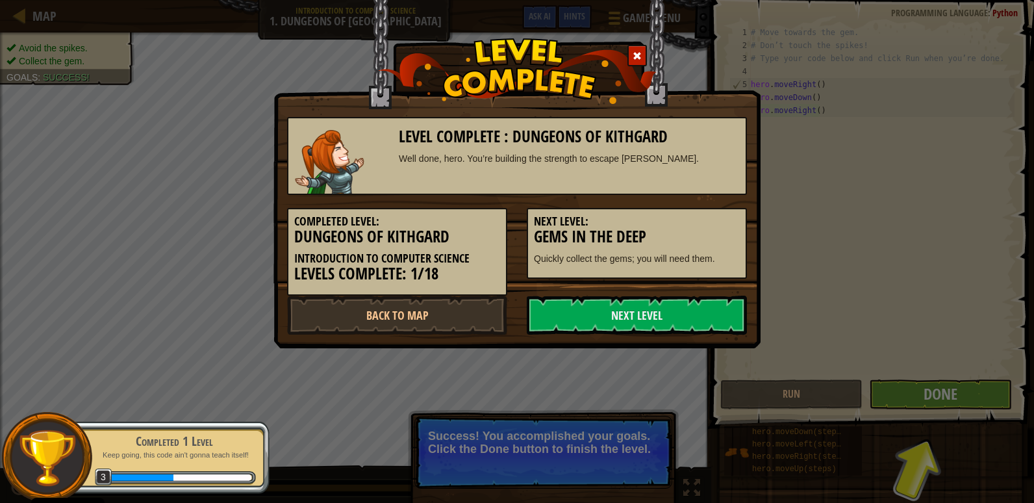
click at [701, 311] on link "Next Level" at bounding box center [637, 315] width 220 height 39
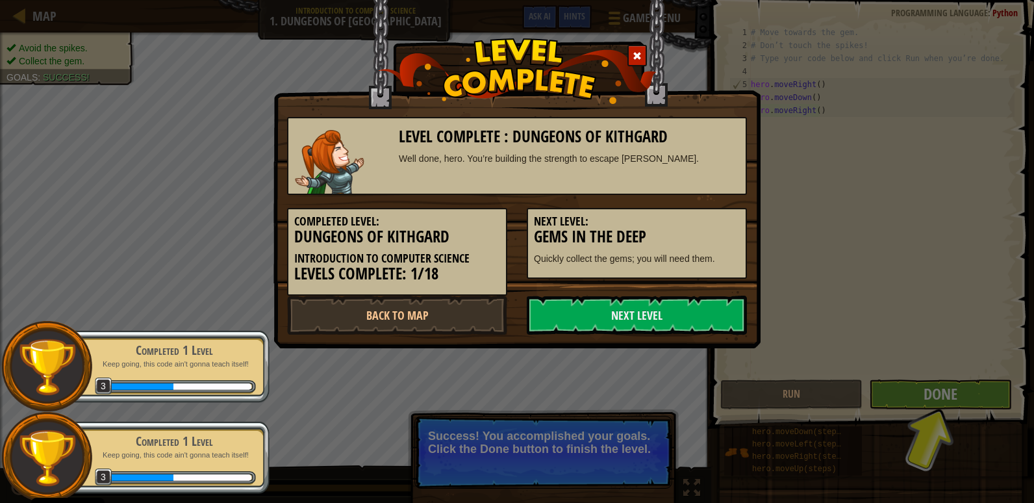
click at [701, 311] on link "Next Level" at bounding box center [637, 315] width 220 height 39
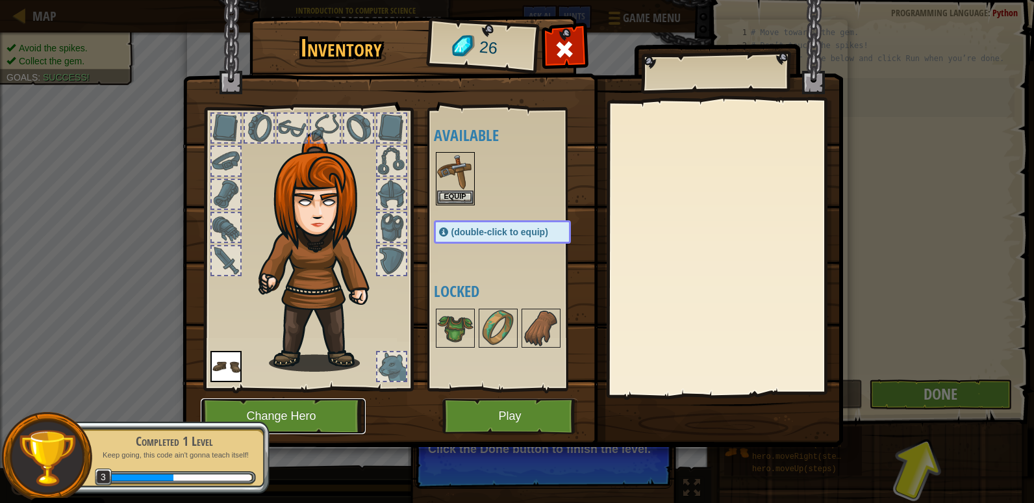
click at [327, 422] on button "Change Hero" at bounding box center [283, 416] width 165 height 36
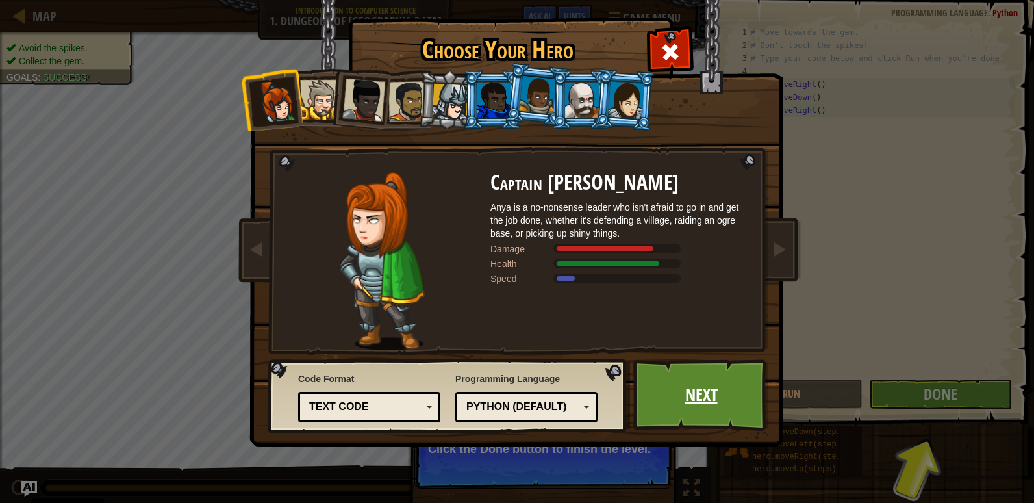
click at [681, 375] on link "Next" at bounding box center [701, 394] width 136 height 71
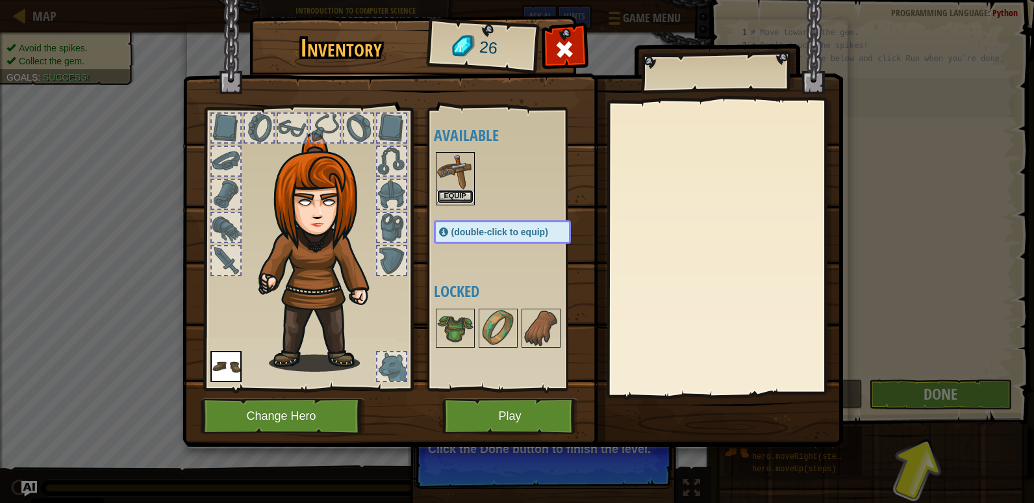
click at [463, 190] on button "Equip" at bounding box center [455, 197] width 36 height 14
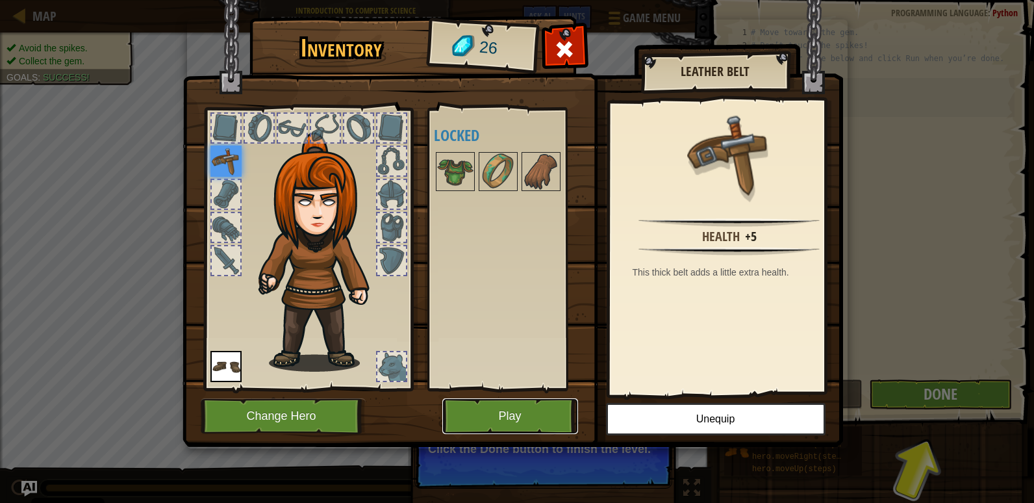
click at [503, 407] on button "Play" at bounding box center [510, 416] width 136 height 36
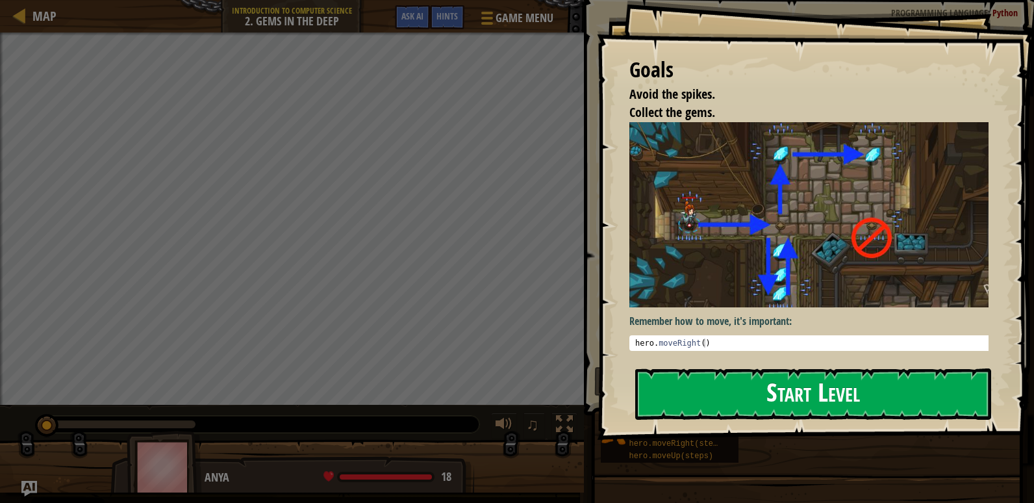
click at [693, 382] on button "Start Level" at bounding box center [813, 393] width 356 height 51
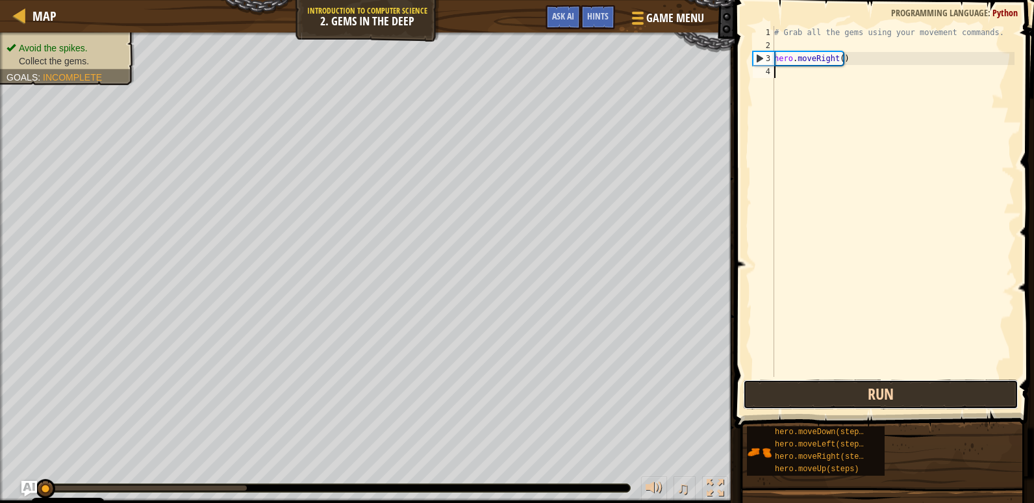
click at [771, 400] on button "Run" at bounding box center [880, 394] width 275 height 30
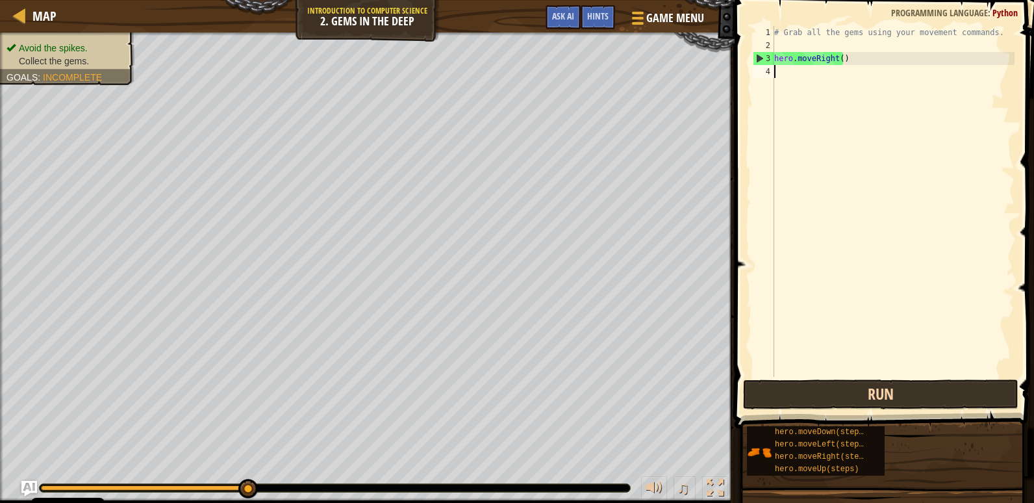
scroll to position [6, 0]
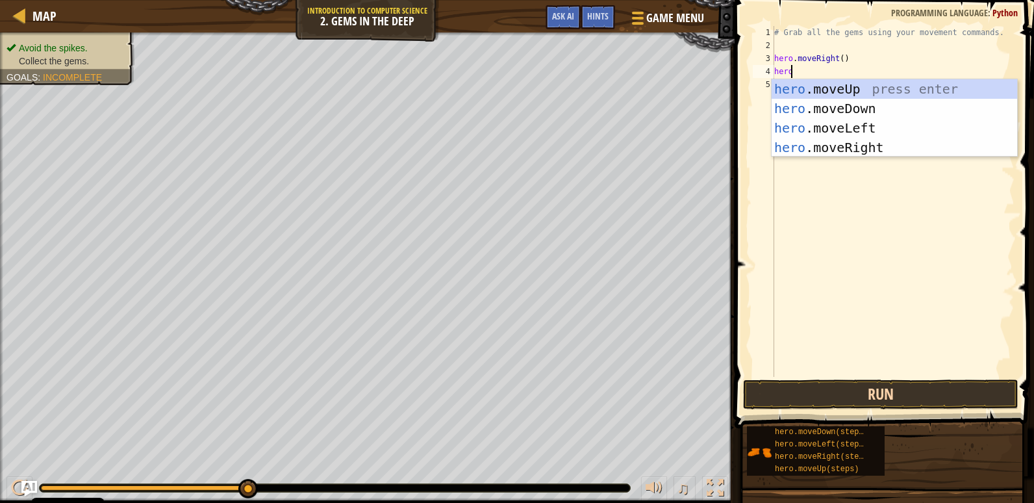
type textarea "hero"
click at [864, 109] on div "hero .moveUp press enter hero .moveDown press enter hero .moveLeft press enter …" at bounding box center [895, 137] width 246 height 117
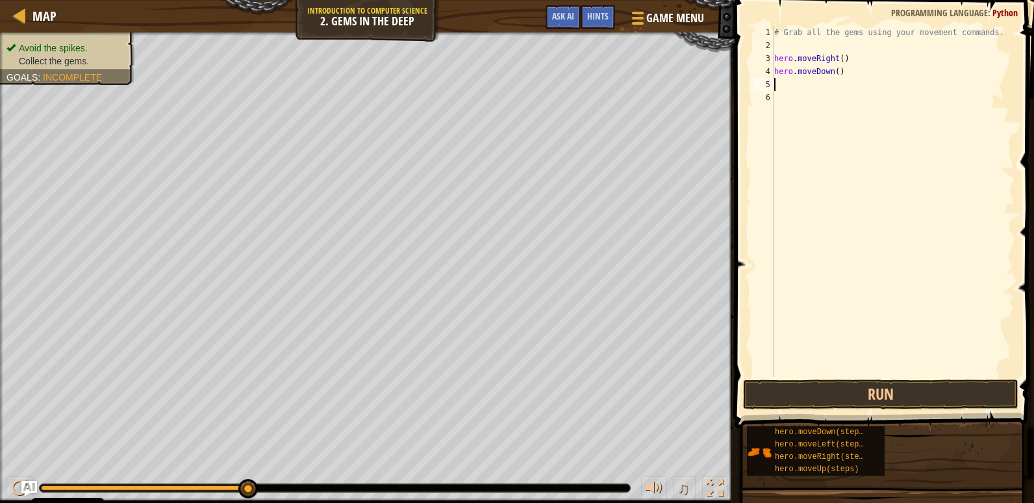
scroll to position [6, 0]
click at [792, 396] on button "Run" at bounding box center [880, 394] width 275 height 30
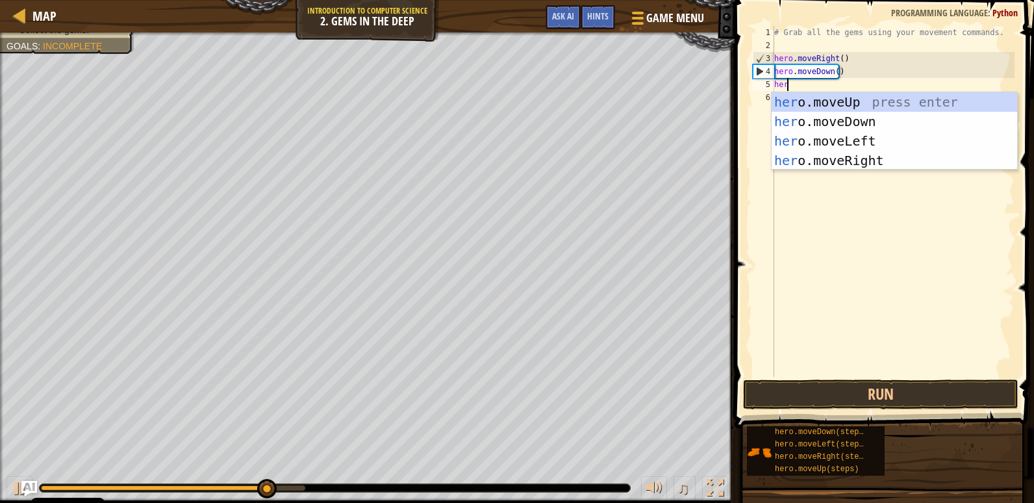
type textarea "hero"
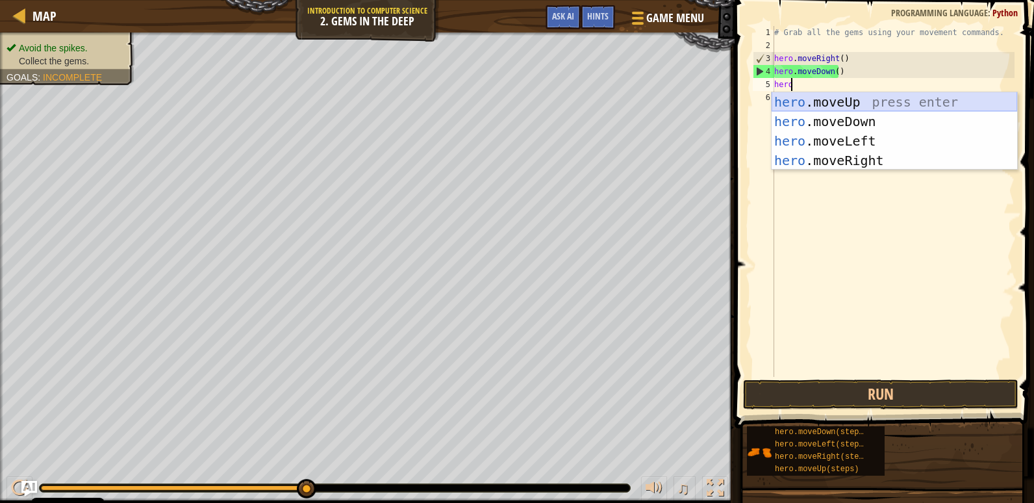
click at [811, 101] on div "hero .moveUp press enter hero .moveDown press enter hero .moveLeft press enter …" at bounding box center [895, 150] width 246 height 117
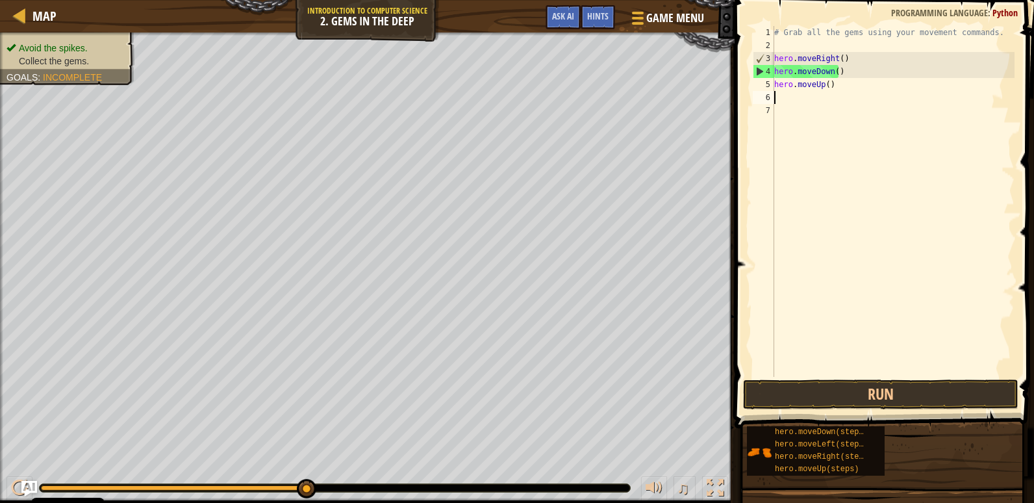
scroll to position [6, 0]
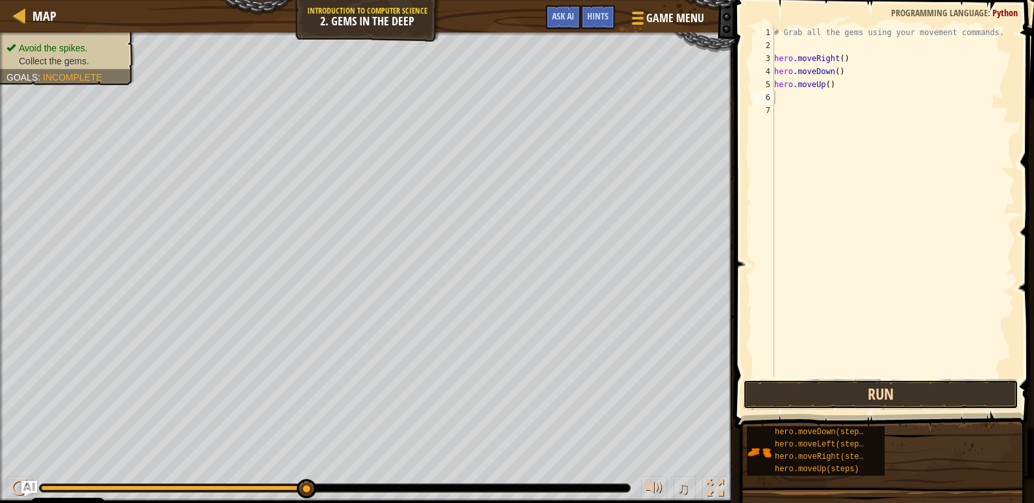
click at [811, 393] on button "Run" at bounding box center [880, 394] width 275 height 30
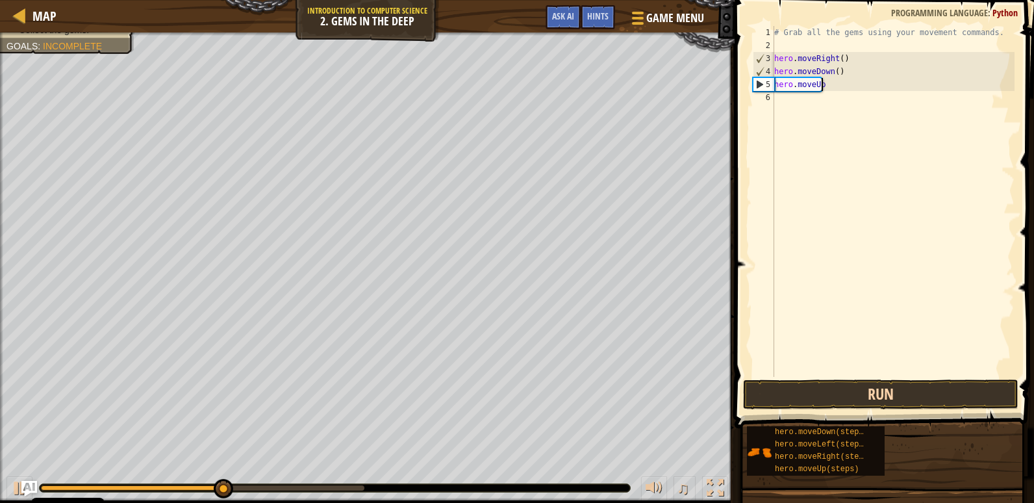
type textarea "hero.moveU"
